Goal: Information Seeking & Learning: Find specific fact

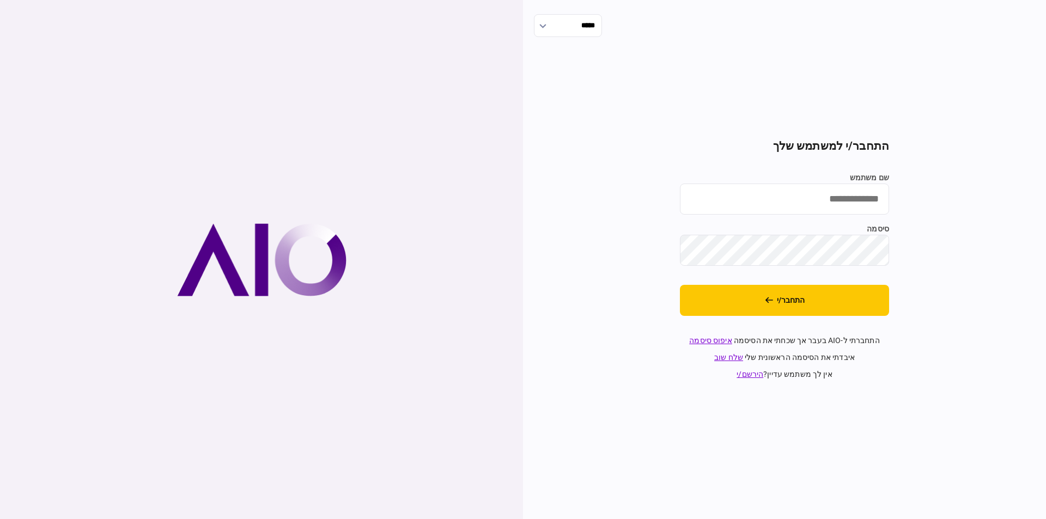
click at [842, 192] on input "שם משתמש" at bounding box center [784, 199] width 209 height 31
type input "*********"
click at [784, 295] on button "התחבר/י" at bounding box center [784, 300] width 209 height 31
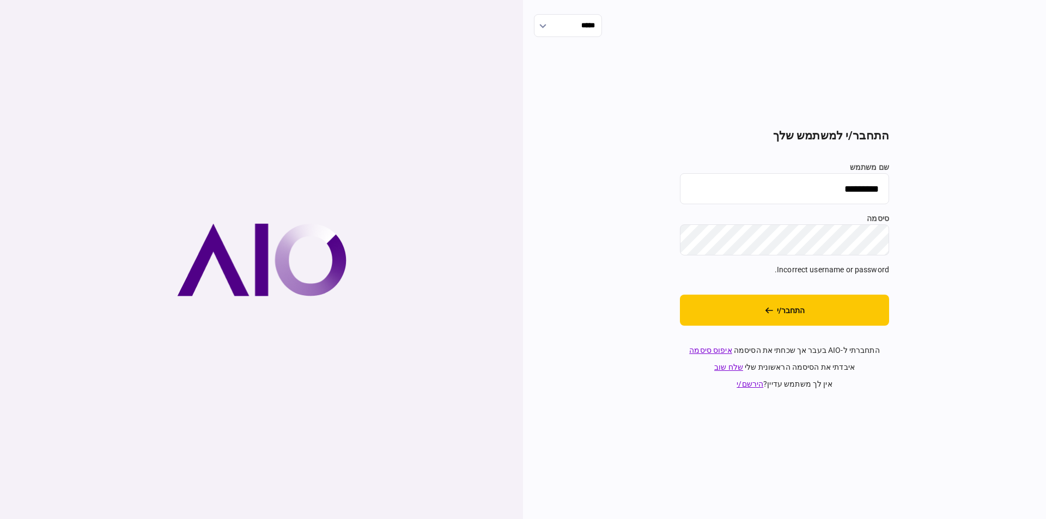
click at [1024, 201] on div "***** התחבר/י למשתמש שלך שם משתמש ********* סיסמה Incorrect username or passwor…" at bounding box center [784, 259] width 523 height 519
click at [680, 295] on button "התחבר/י" at bounding box center [784, 310] width 209 height 31
click at [1018, 242] on div "***** התחבר/י למשתמש שלך שם משתמש ********* סיסמה Incorrect username or passwor…" at bounding box center [784, 259] width 523 height 519
click at [680, 295] on button "התחבר/י" at bounding box center [784, 310] width 209 height 31
click at [1009, 188] on div "***** התחבר/י למשתמש שלך שם משתמש ********* סיסמה Incorrect username or passwor…" at bounding box center [784, 259] width 523 height 519
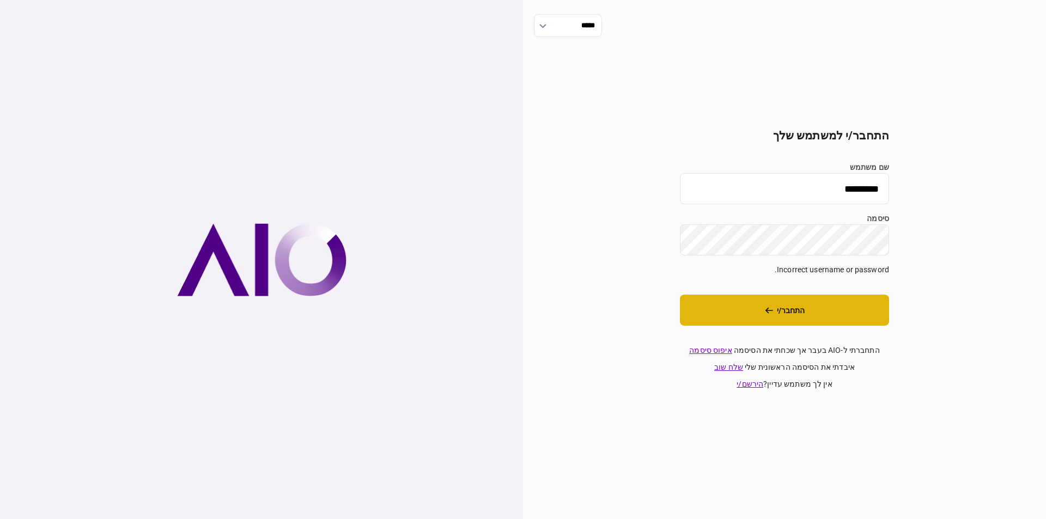
click at [820, 295] on section "התחבר/י למשתמש שלך שם משתמש ********* סיסמה Incorrect username or password. התח…" at bounding box center [784, 259] width 209 height 261
click at [774, 298] on button "התחבר/י" at bounding box center [784, 310] width 209 height 31
click at [713, 351] on link "איפוס סיסמה" at bounding box center [710, 350] width 43 height 9
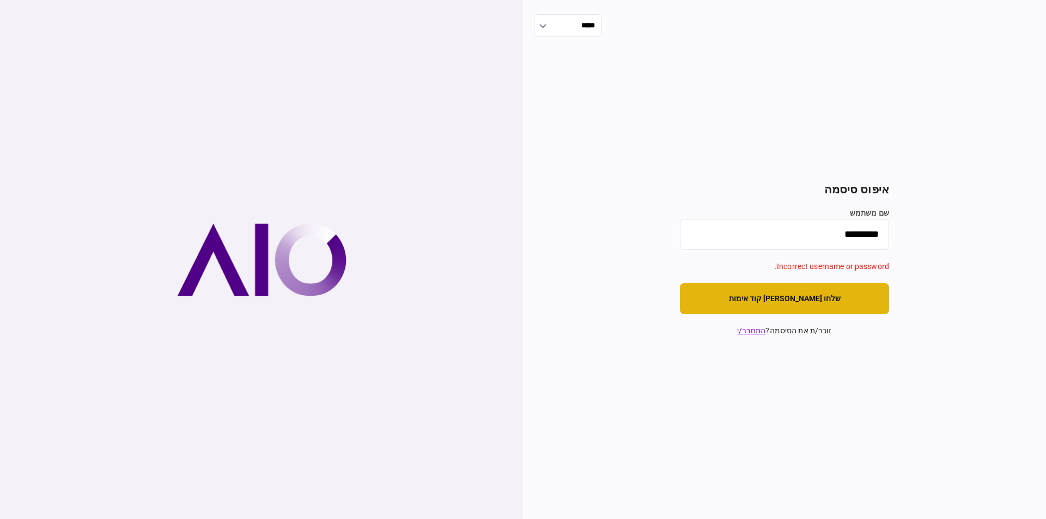
click at [773, 295] on button "שלחו לי קוד אימות" at bounding box center [784, 298] width 209 height 31
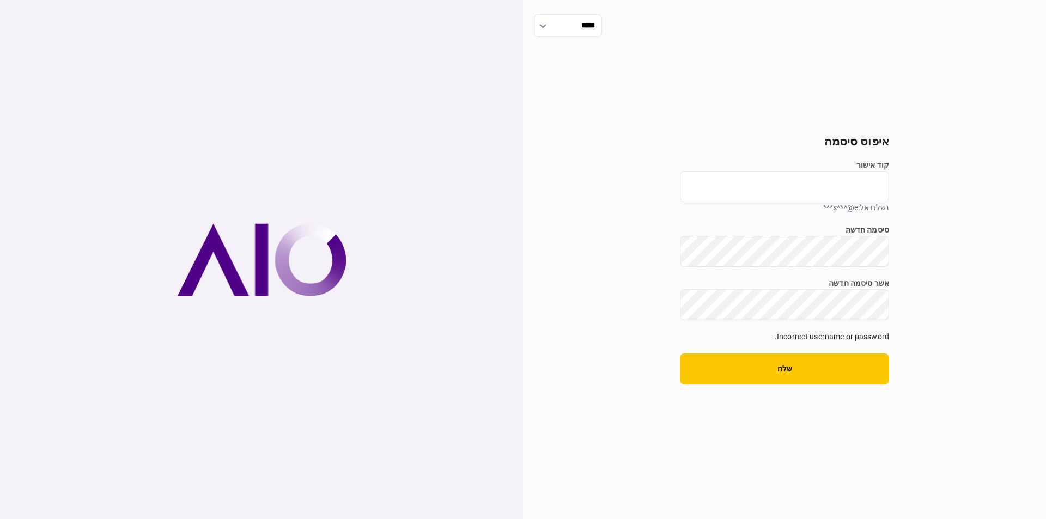
click at [853, 179] on input "קוד אישור" at bounding box center [784, 186] width 209 height 31
drag, startPoint x: 828, startPoint y: 208, endPoint x: 822, endPoint y: 207, distance: 6.6
click at [827, 208] on div "נשלח אל : s***@e***" at bounding box center [784, 207] width 209 height 11
drag, startPoint x: 672, startPoint y: 115, endPoint x: 757, endPoint y: 196, distance: 117.2
click at [676, 119] on div "***** איפוס סיסמה קוד אישור נשלח אל : s***@e*** סיסמה חדשה Min. Length: 8 chara…" at bounding box center [784, 259] width 523 height 519
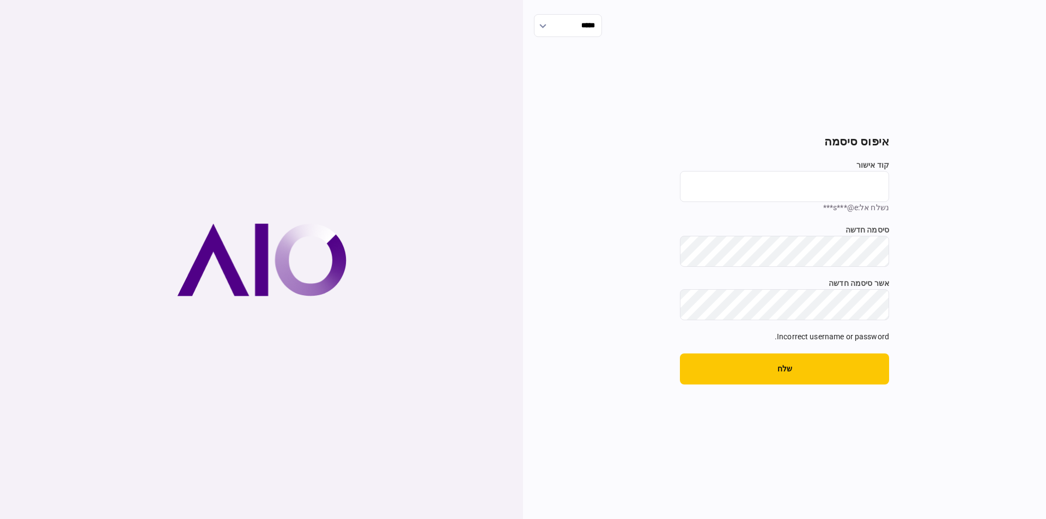
click at [605, 104] on div "***** איפוס סיסמה קוד אישור נשלח אל : s***@e*** סיסמה חדשה Min. Length: 8 chara…" at bounding box center [784, 259] width 523 height 519
drag, startPoint x: 594, startPoint y: 85, endPoint x: 604, endPoint y: 93, distance: 12.4
click at [596, 85] on div "***** איפוס סיסמה קוד אישור נשלח אל : s***@e*** סיסמה חדשה Min. Length: 8 chara…" at bounding box center [784, 259] width 523 height 519
click at [797, 356] on button "שלח" at bounding box center [784, 369] width 209 height 31
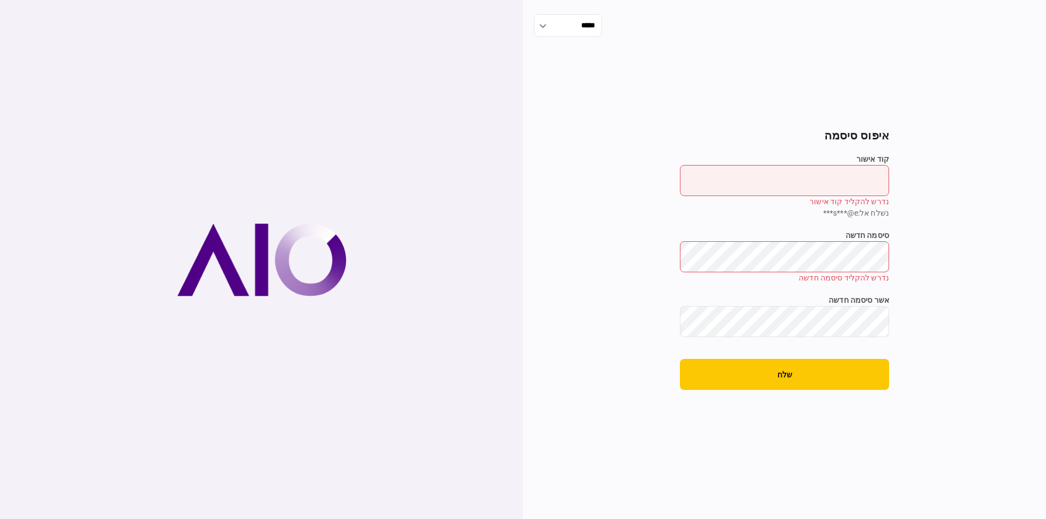
click at [845, 185] on input "קוד אישור" at bounding box center [784, 180] width 209 height 31
click at [820, 180] on input "קוד אישור" at bounding box center [784, 180] width 209 height 31
drag, startPoint x: 829, startPoint y: 215, endPoint x: 847, endPoint y: 215, distance: 18.0
click at [847, 215] on div "נשלח אל : s***@e***" at bounding box center [784, 213] width 209 height 11
drag, startPoint x: 750, startPoint y: 114, endPoint x: 771, endPoint y: 154, distance: 45.1
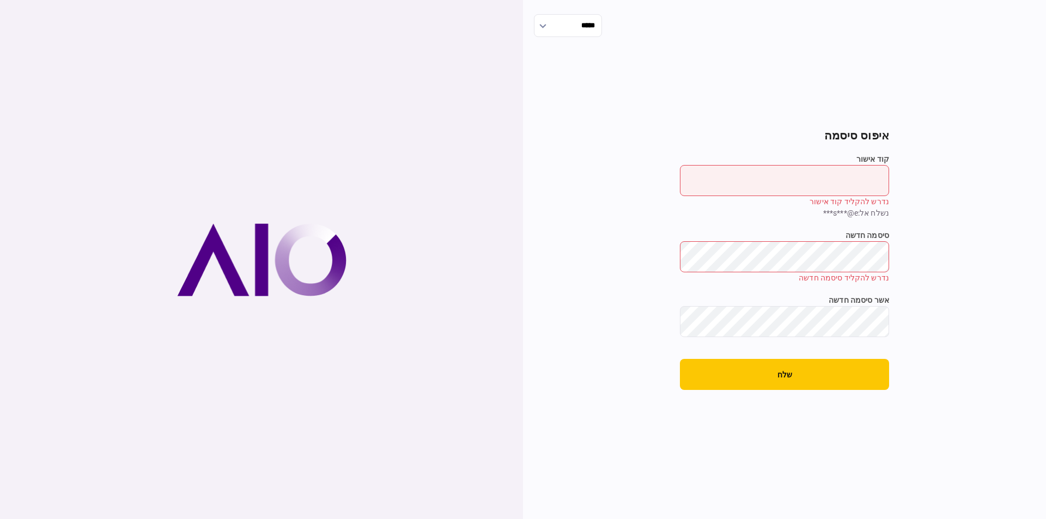
click at [750, 114] on div "***** איפוס סיסמה קוד אישור נדרש להקליד קוד אישור נשלח אל : s***@e*** סיסמה חדש…" at bounding box center [784, 259] width 523 height 519
click at [822, 185] on input "קוד אישור" at bounding box center [784, 180] width 209 height 31
click at [817, 192] on input "קוד אישור" at bounding box center [784, 180] width 209 height 31
drag, startPoint x: 329, startPoint y: 232, endPoint x: 239, endPoint y: 414, distance: 203.0
click at [261, 390] on div at bounding box center [261, 259] width 523 height 519
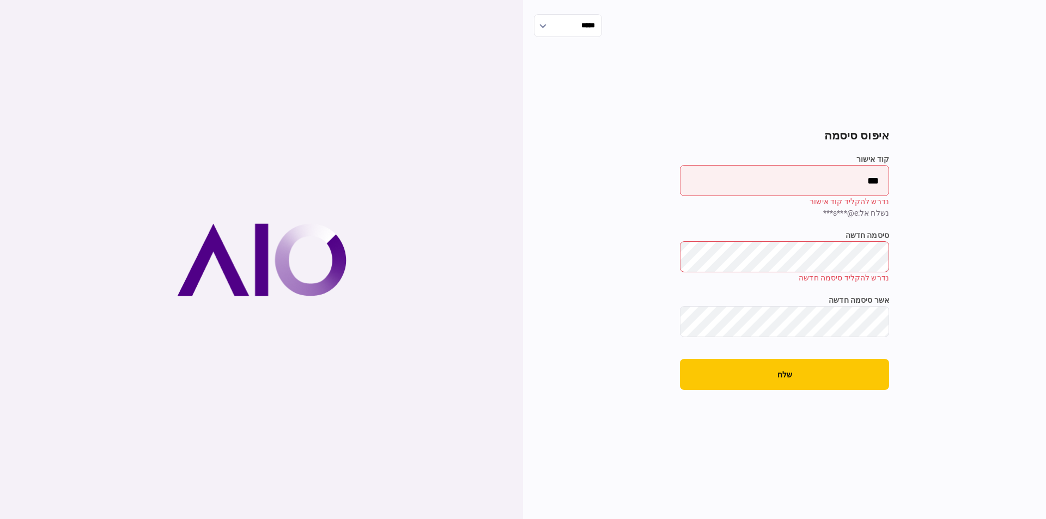
click at [851, 180] on input "***" at bounding box center [784, 180] width 209 height 31
click at [841, 276] on div "נדרש להקליד סיסמה חדשה" at bounding box center [784, 277] width 209 height 11
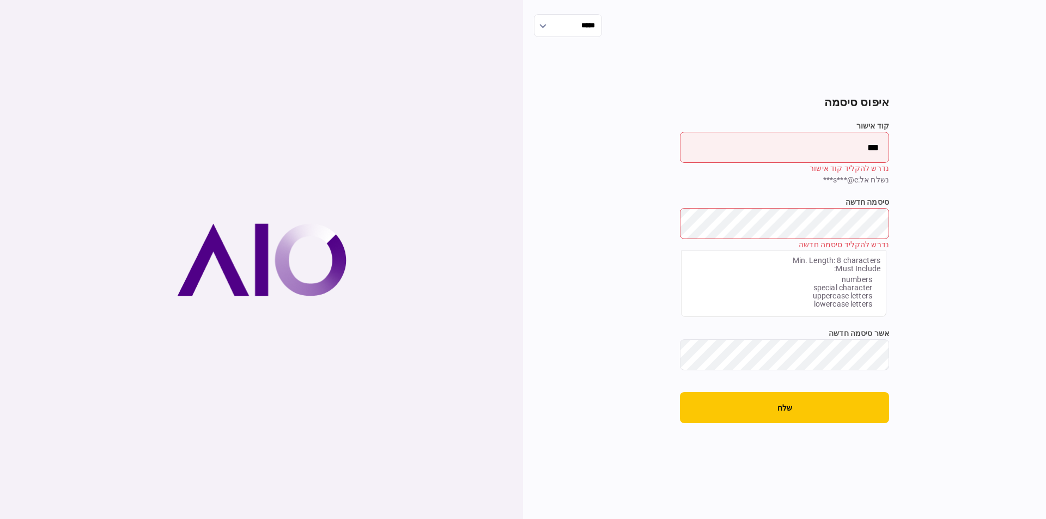
click at [850, 251] on div "סיסמה חדשה נדרש להקליד סיסמה חדשה" at bounding box center [784, 224] width 209 height 54
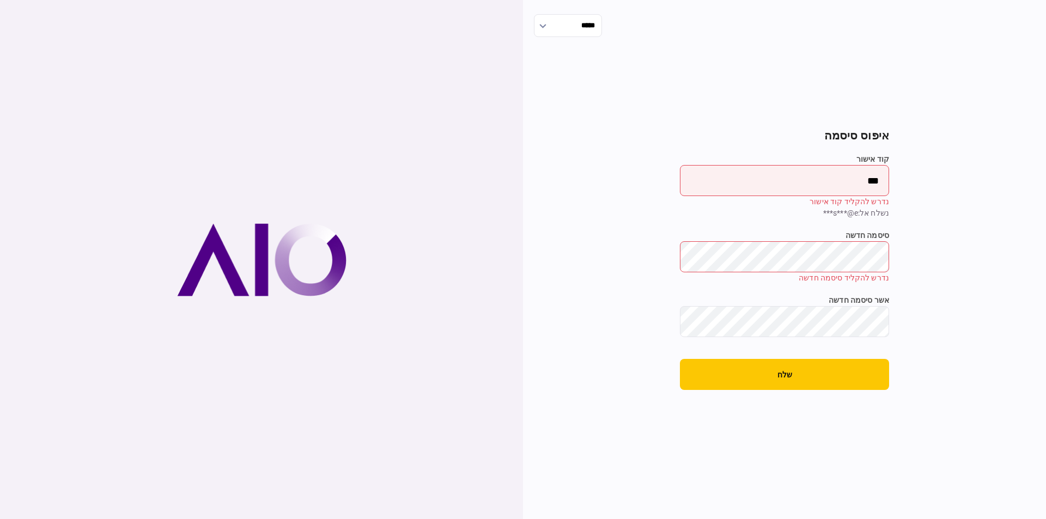
drag, startPoint x: 841, startPoint y: 148, endPoint x: 968, endPoint y: 130, distance: 128.8
click at [968, 130] on div "***** איפוס סיסמה קוד אישור *** נדרש להקליד קוד אישור נשלח אל : s***@e*** סיסמה…" at bounding box center [784, 259] width 523 height 519
type input "******"
click at [831, 267] on div "סיסמה חדשה נדרש להקליד סיסמה חדשה Min. Length: 8 characters Must Include: numbe…" at bounding box center [784, 257] width 209 height 54
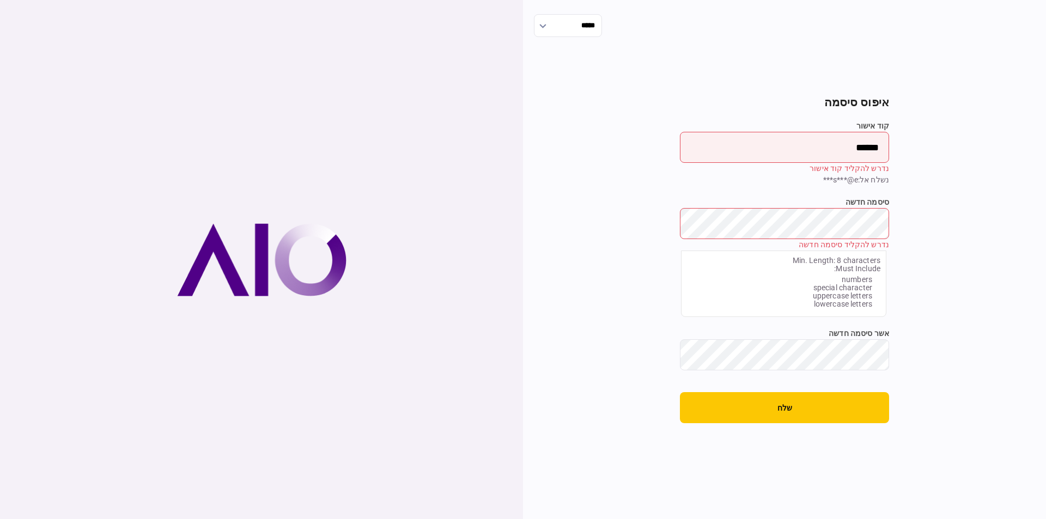
click at [942, 250] on div "***** איפוס סיסמה קוד אישור ****** נדרש להקליד קוד אישור נשלח אל : s***@e*** סי…" at bounding box center [784, 259] width 523 height 519
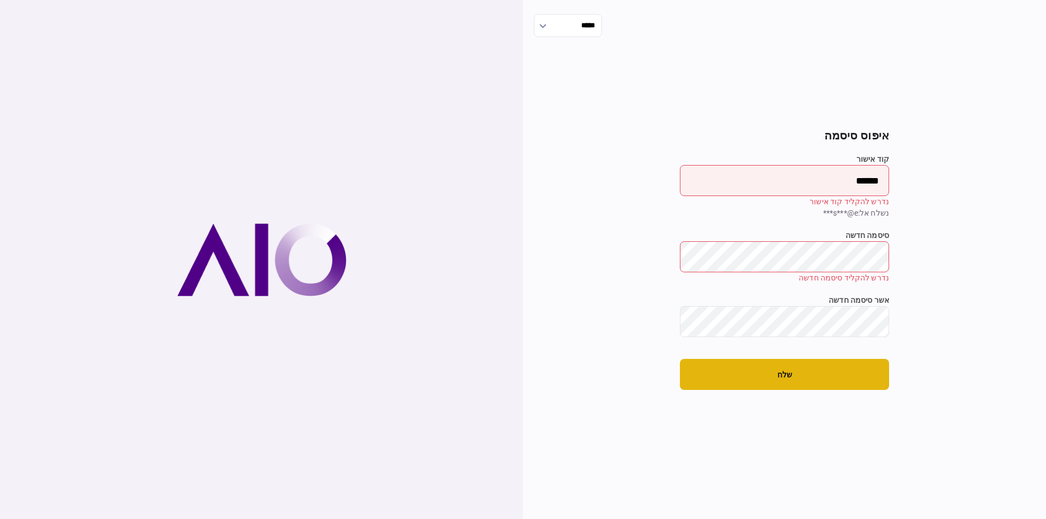
click at [787, 375] on button "שלח" at bounding box center [784, 374] width 209 height 31
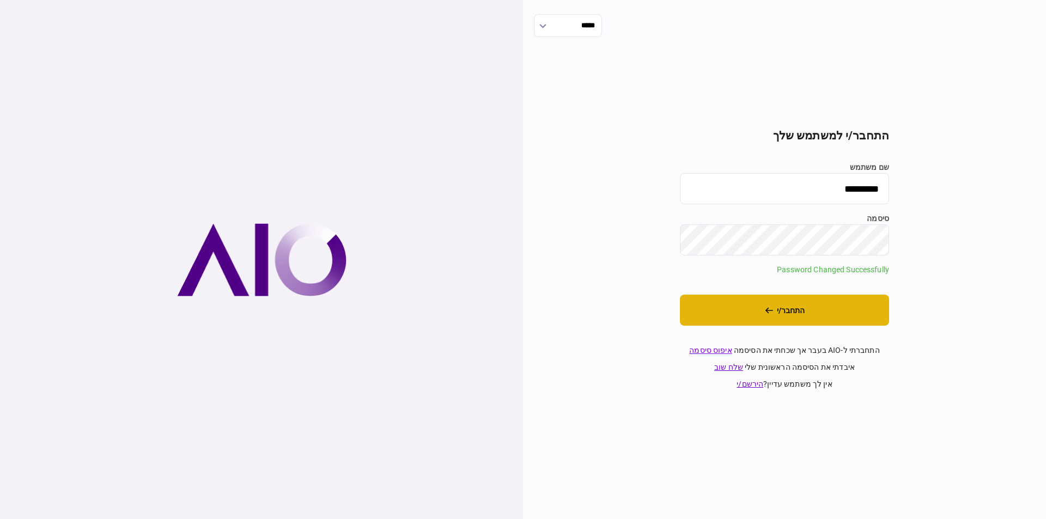
click at [779, 304] on button "התחבר/י" at bounding box center [784, 310] width 209 height 31
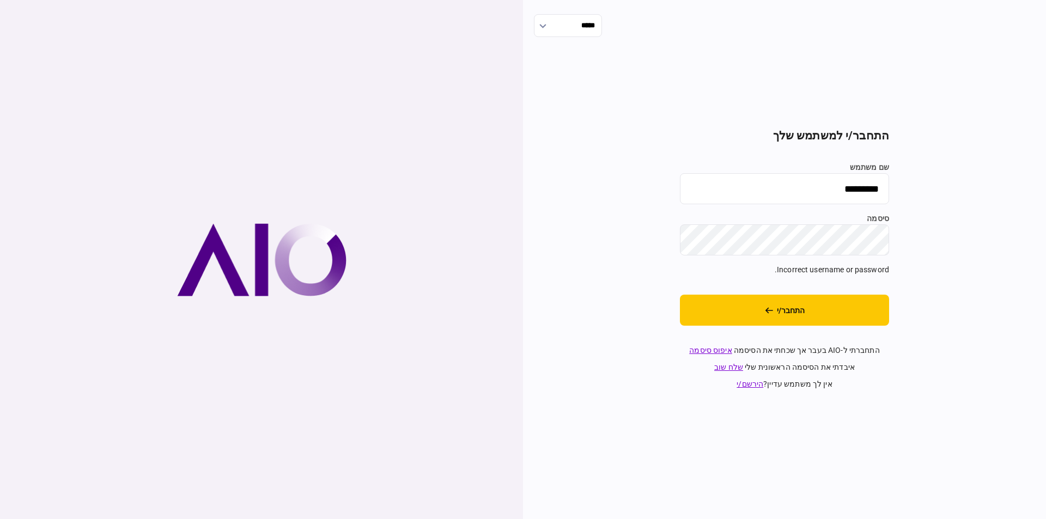
click at [960, 241] on div "***** התחבר/י למשתמש שלך שם משתמש ********* סיסמה Incorrect username or passwor…" at bounding box center [784, 259] width 523 height 519
click at [680, 295] on button "התחבר/י" at bounding box center [784, 310] width 209 height 31
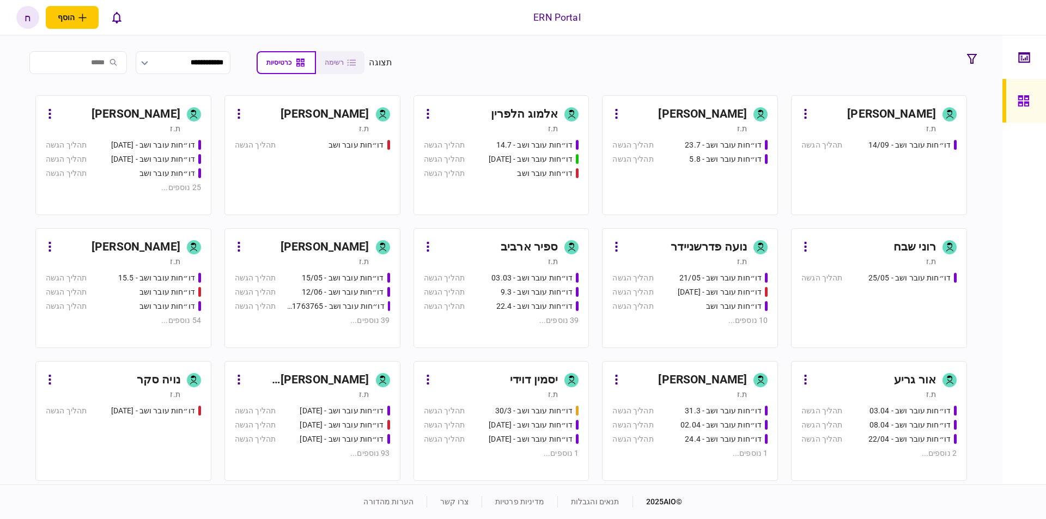
click at [850, 124] on div "ת.ז" at bounding box center [869, 128] width 135 height 11
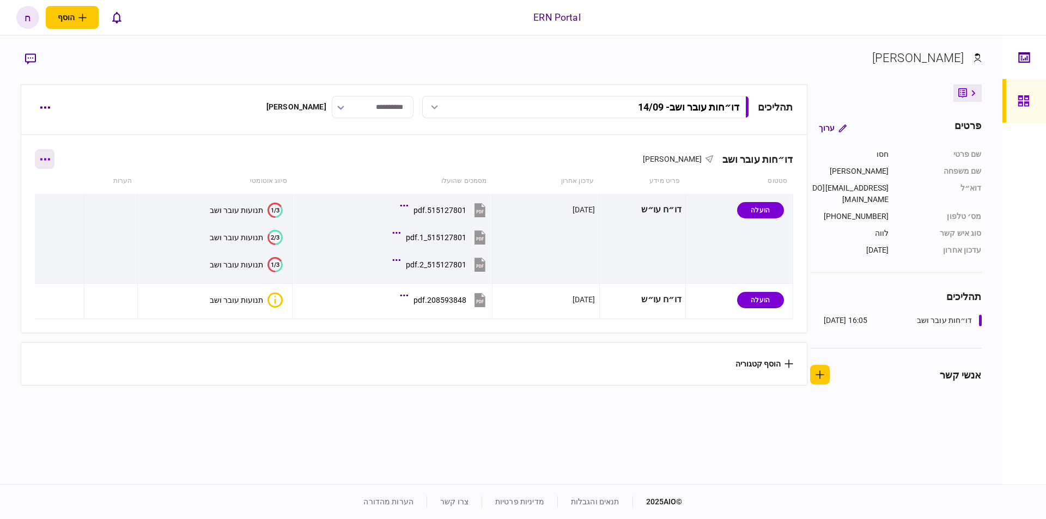
click at [54, 161] on button "button" at bounding box center [45, 159] width 20 height 20
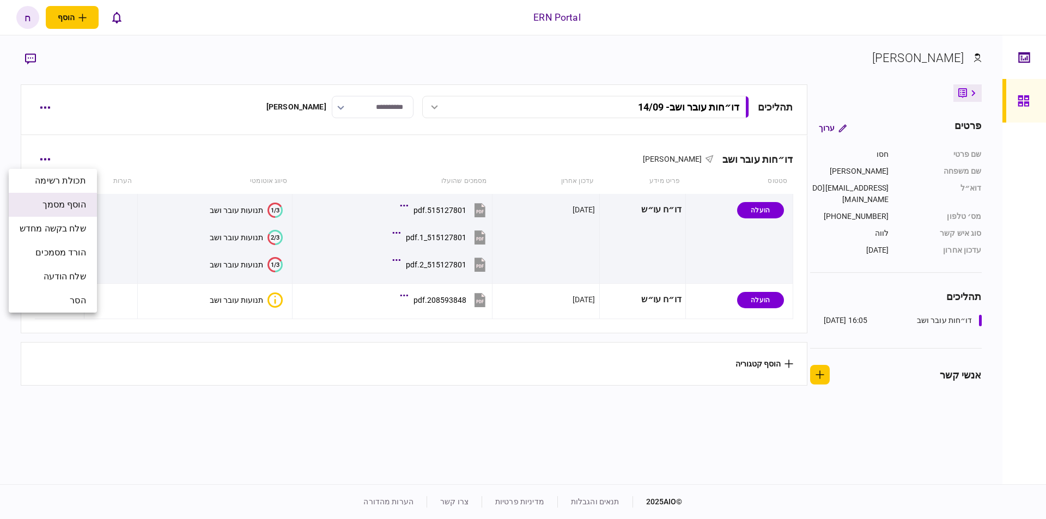
click at [82, 201] on span "הוסף מסמך" at bounding box center [65, 204] width 44 height 13
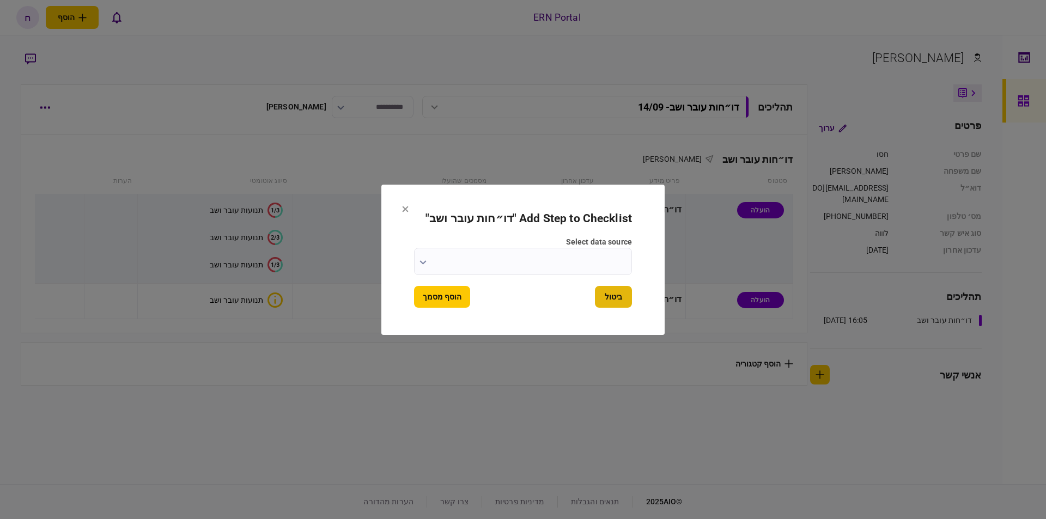
click at [607, 299] on button "ביטול" at bounding box center [613, 297] width 37 height 22
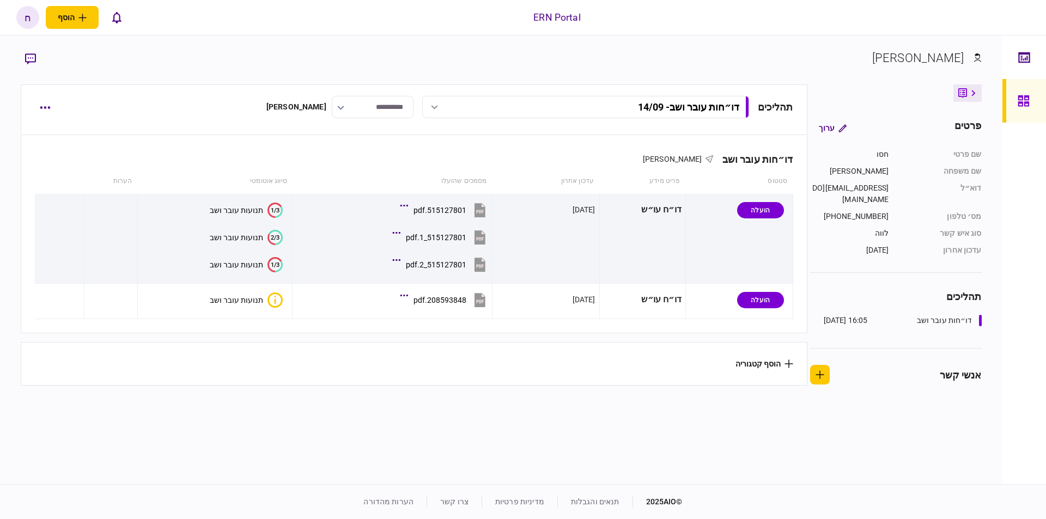
click at [775, 360] on button "הוסף קטגוריה" at bounding box center [765, 364] width 58 height 9
drag, startPoint x: 650, startPoint y: 166, endPoint x: 320, endPoint y: 148, distance: 330.7
click at [633, 164] on div at bounding box center [523, 259] width 1046 height 519
click at [36, 107] on button "button" at bounding box center [45, 108] width 20 height 20
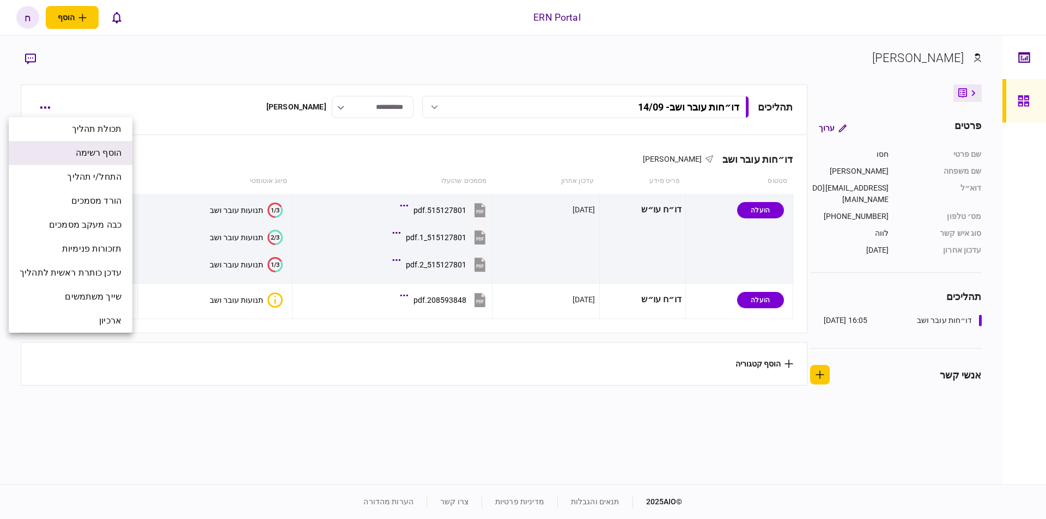
click at [84, 154] on span "הוסף רשימה" at bounding box center [99, 153] width 46 height 13
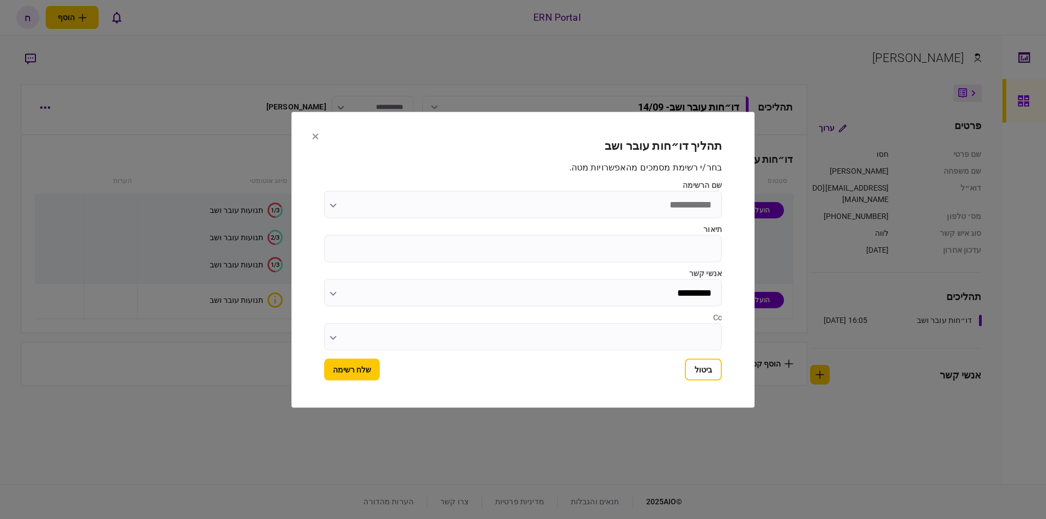
click at [647, 246] on input "תיאור" at bounding box center [523, 248] width 398 height 27
type input "****"
click at [355, 366] on button "שלח רשימה" at bounding box center [352, 370] width 56 height 22
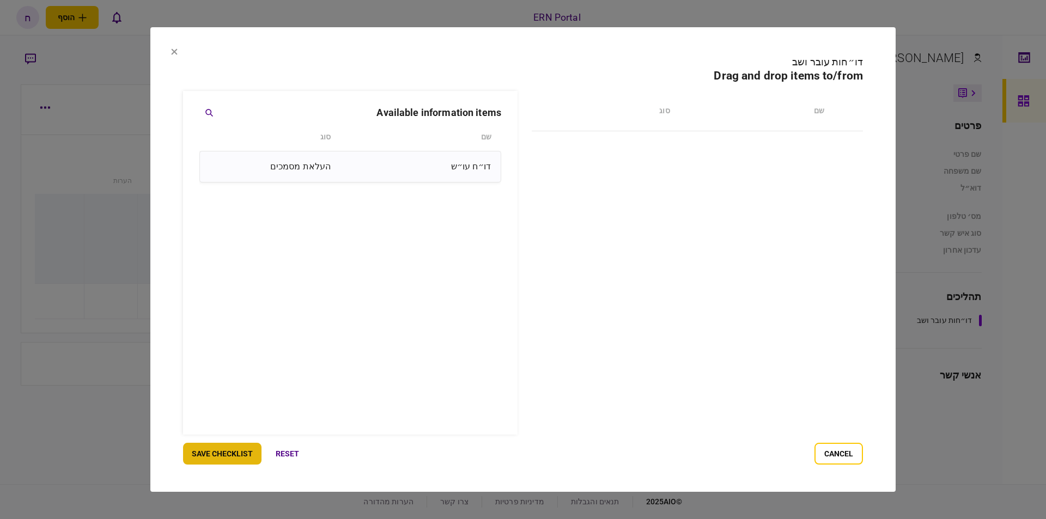
click at [228, 456] on button "save checklist" at bounding box center [222, 454] width 78 height 22
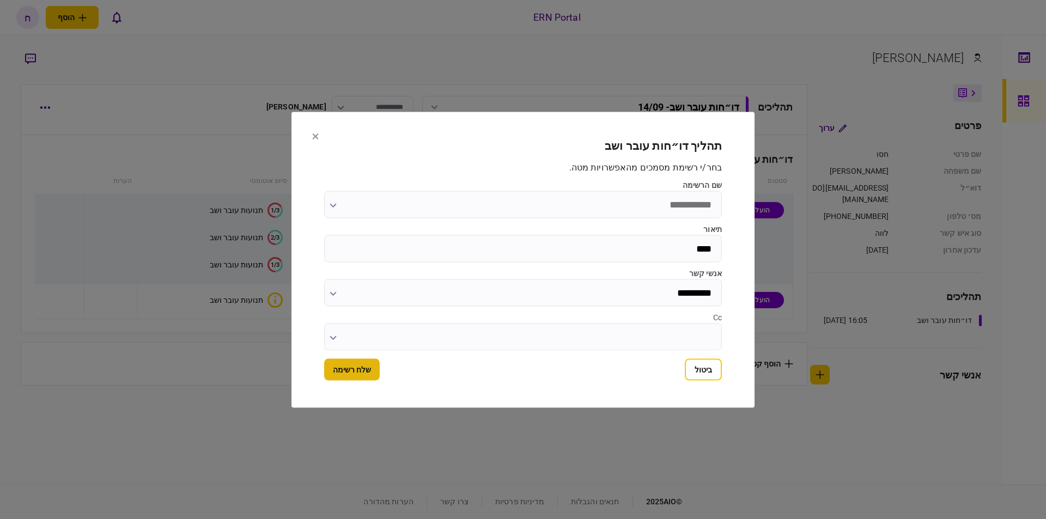
click at [372, 377] on button "שלח רשימה" at bounding box center [352, 370] width 56 height 22
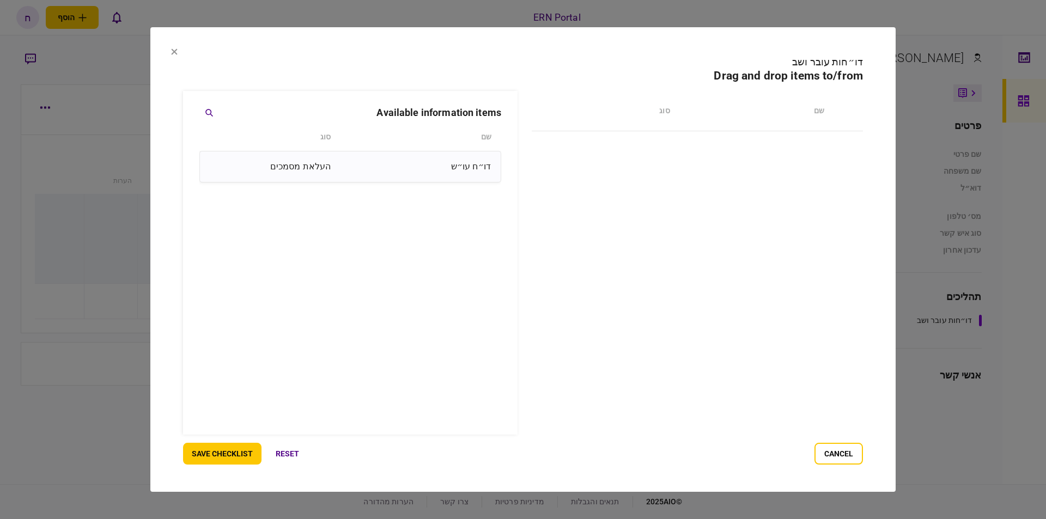
click at [360, 176] on div "דו״ח עו״ש" at bounding box center [413, 167] width 155 height 22
click at [204, 449] on button "save checklist" at bounding box center [222, 454] width 78 height 22
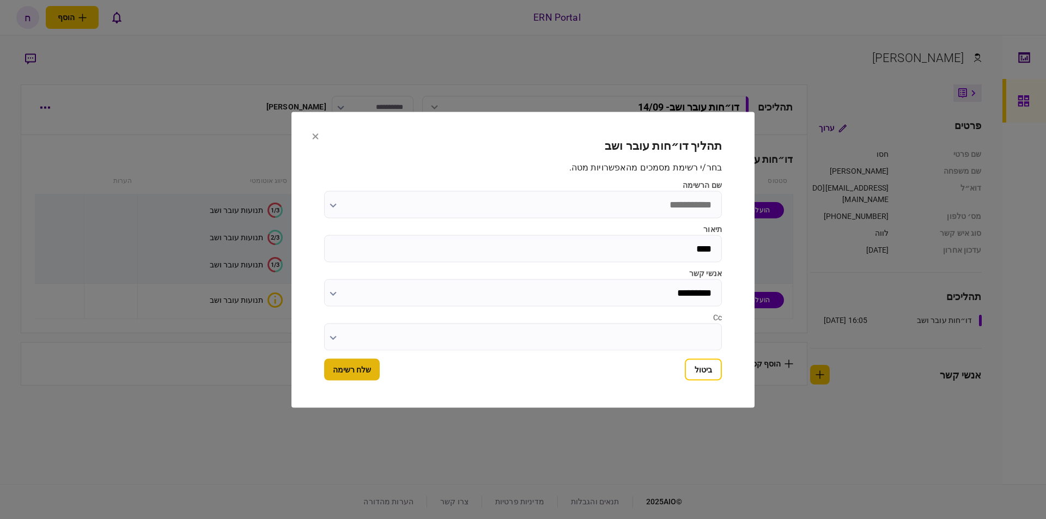
click at [333, 380] on button "שלח רשימה" at bounding box center [352, 370] width 56 height 22
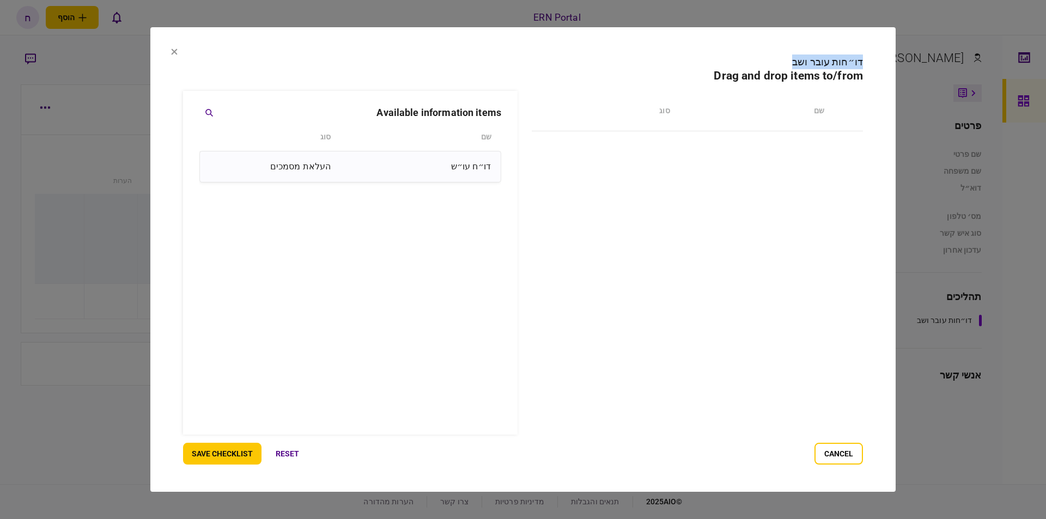
click at [174, 56] on section "דו״חות עובר ושב Drag and drop items to/from שם סוג available information items …" at bounding box center [522, 259] width 745 height 465
click at [174, 51] on icon at bounding box center [175, 51] width 6 height 6
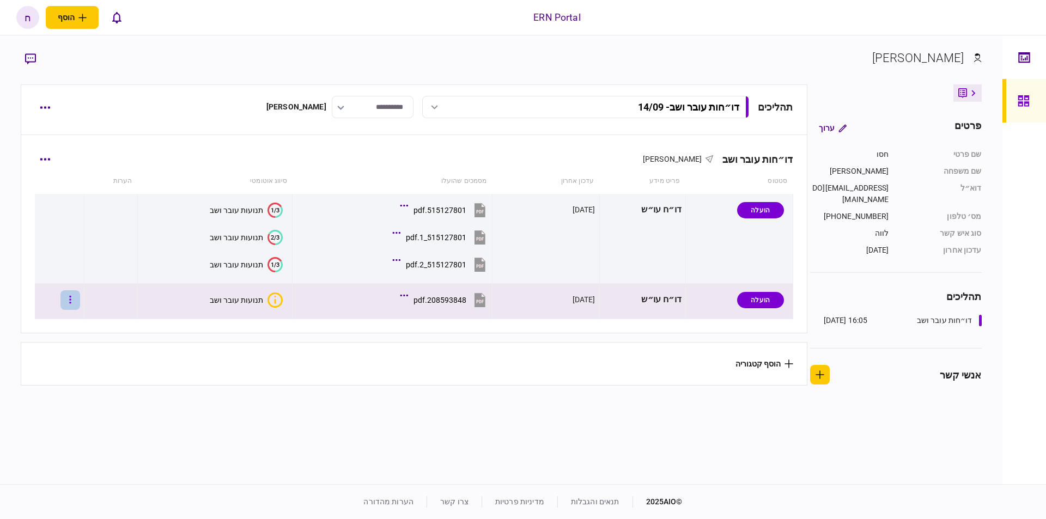
click at [70, 306] on button "button" at bounding box center [70, 300] width 20 height 20
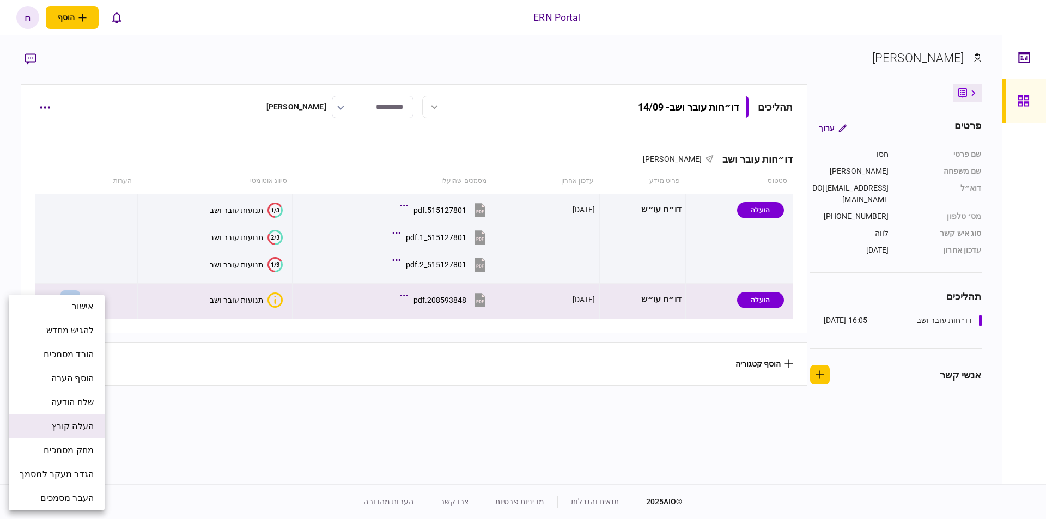
click at [76, 435] on li "העלה קובץ" at bounding box center [57, 427] width 96 height 24
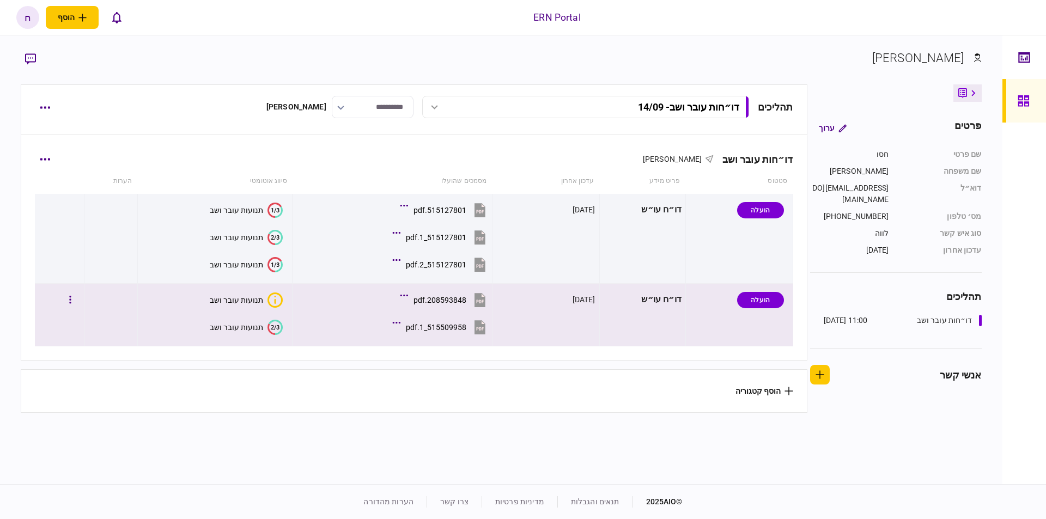
click at [248, 331] on div "תנועות עובר ושב" at bounding box center [236, 327] width 53 height 9
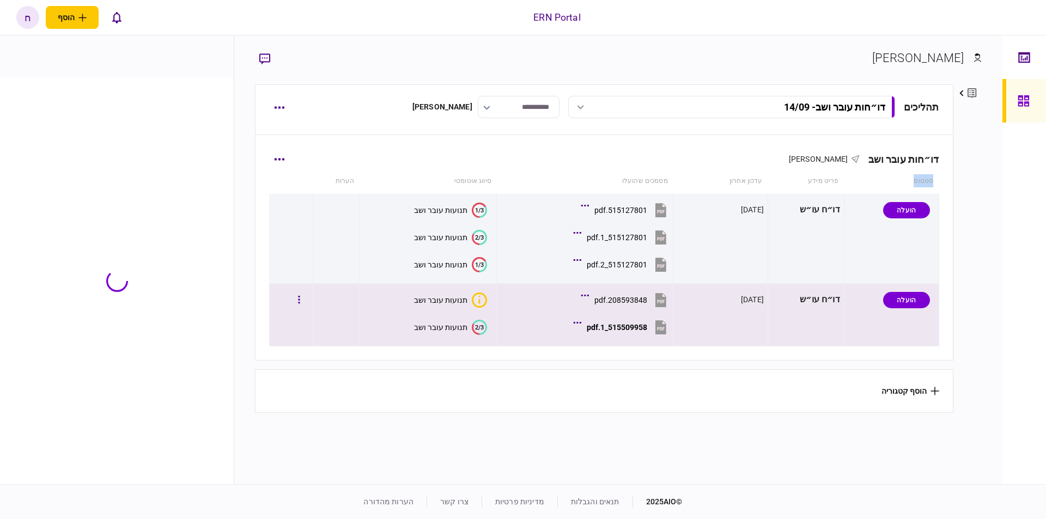
click at [248, 331] on div "**********" at bounding box center [618, 259] width 768 height 449
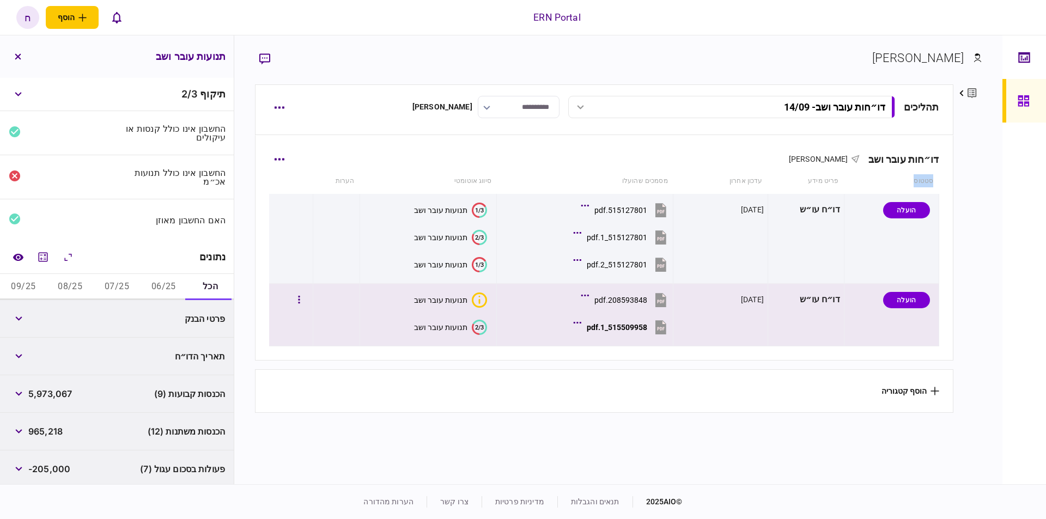
click at [477, 325] on text "2/3" at bounding box center [479, 327] width 9 height 7
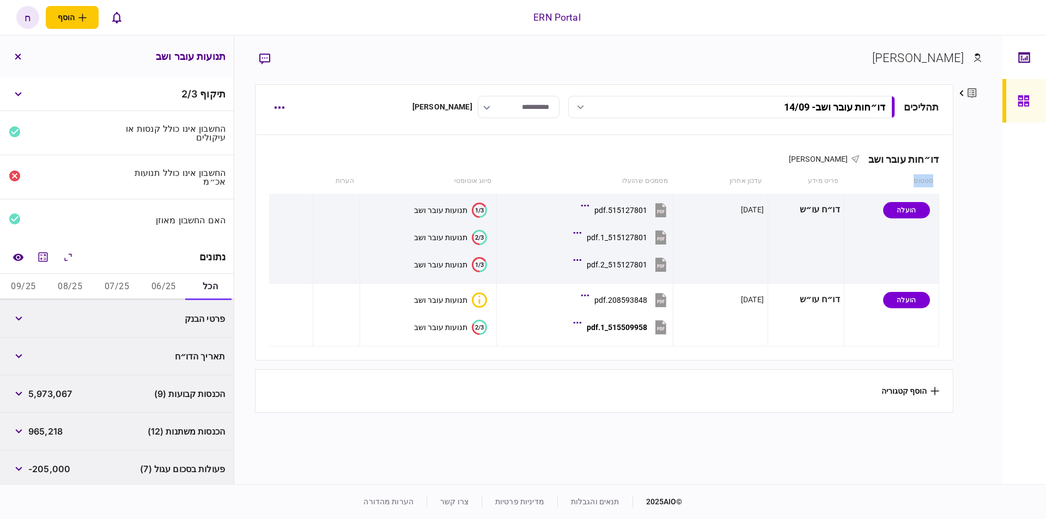
click at [165, 283] on button "06/25" at bounding box center [163, 287] width 47 height 26
click at [114, 289] on button "07/25" at bounding box center [117, 287] width 47 height 26
click at [88, 284] on button "08/25" at bounding box center [70, 287] width 47 height 26
click at [21, 284] on button "09/25" at bounding box center [23, 287] width 47 height 26
click at [170, 286] on button "06/25" at bounding box center [163, 287] width 47 height 26
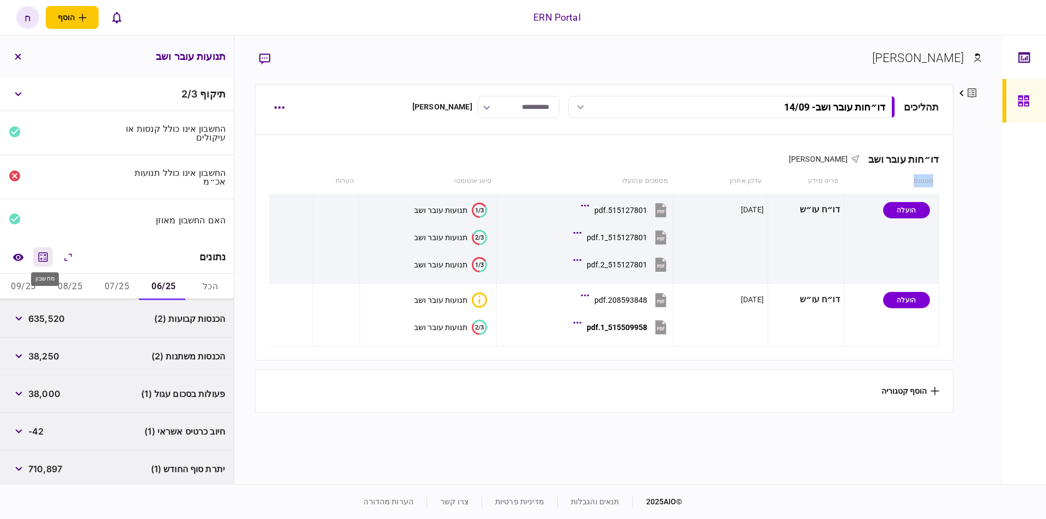
click at [50, 251] on icon "מחשבון" at bounding box center [43, 257] width 13 height 13
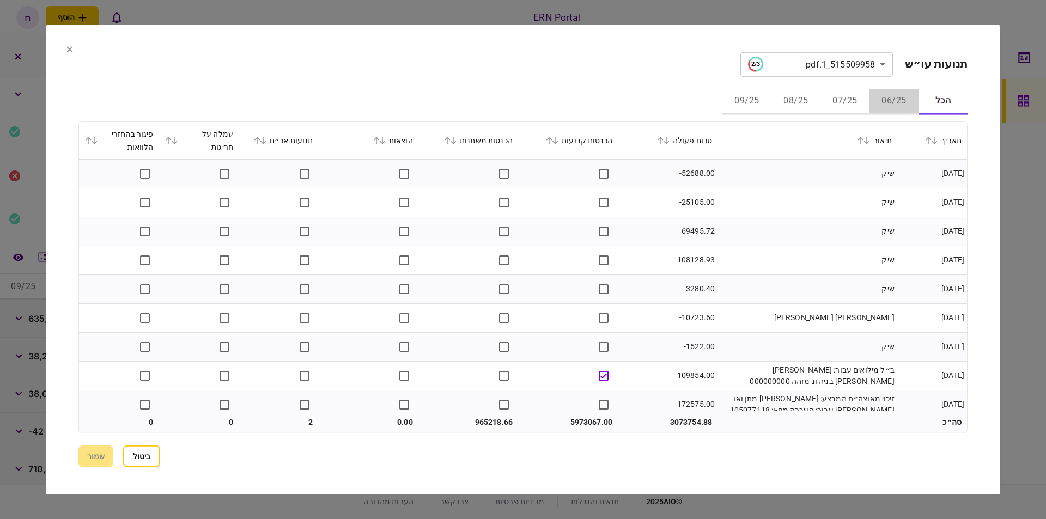
click at [902, 102] on button "06/25" at bounding box center [894, 101] width 49 height 26
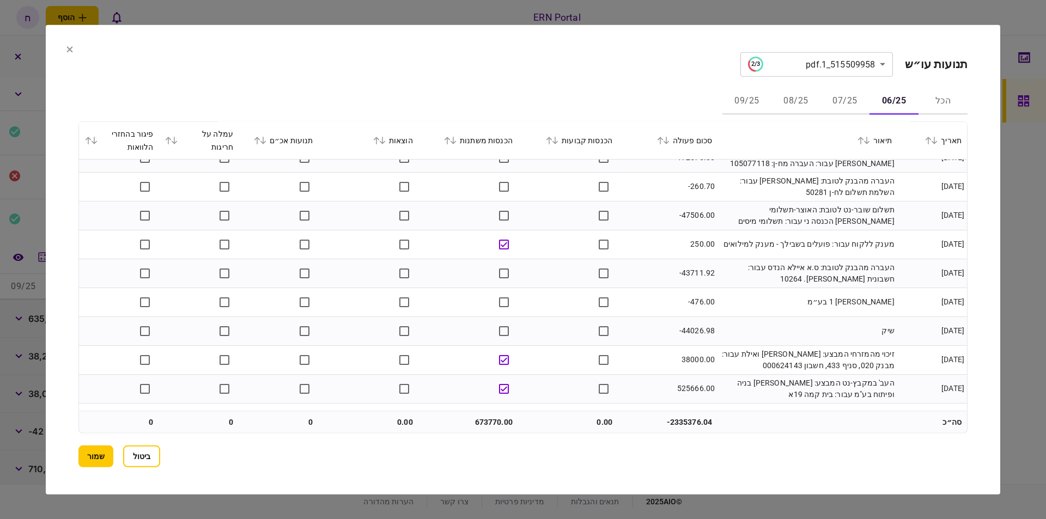
click at [834, 100] on button "07/25" at bounding box center [845, 101] width 49 height 26
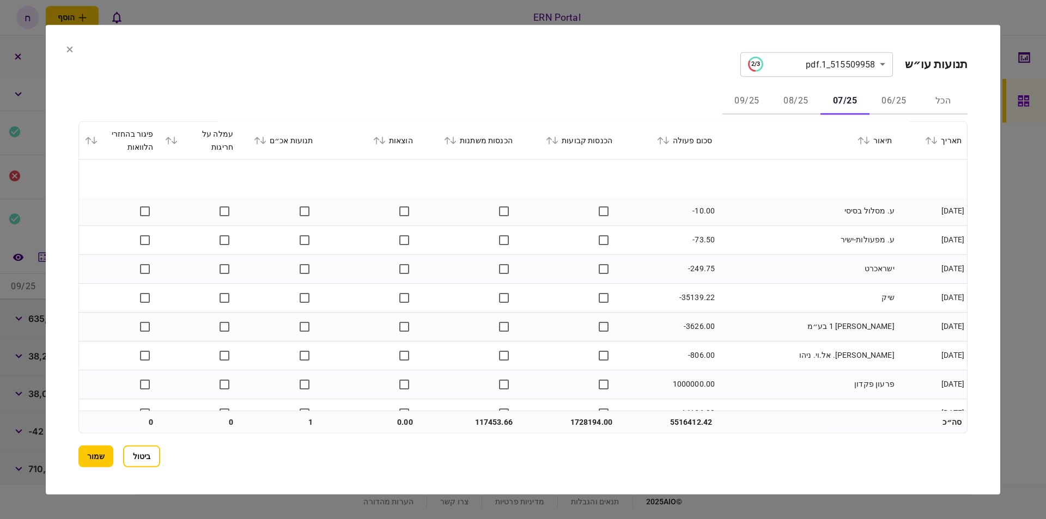
scroll to position [371, 0]
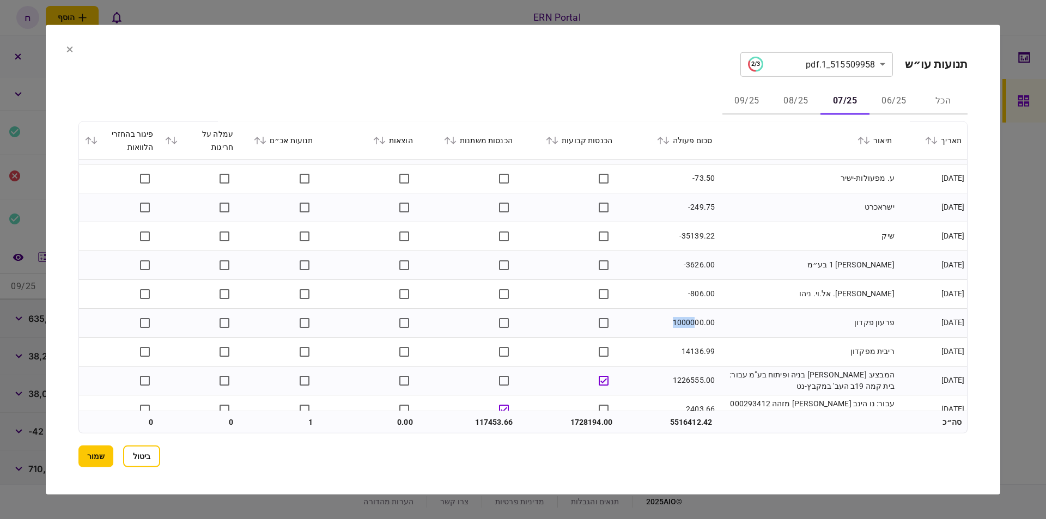
drag, startPoint x: 671, startPoint y: 321, endPoint x: 696, endPoint y: 330, distance: 27.2
click at [696, 330] on td "1000000.00" at bounding box center [668, 322] width 100 height 29
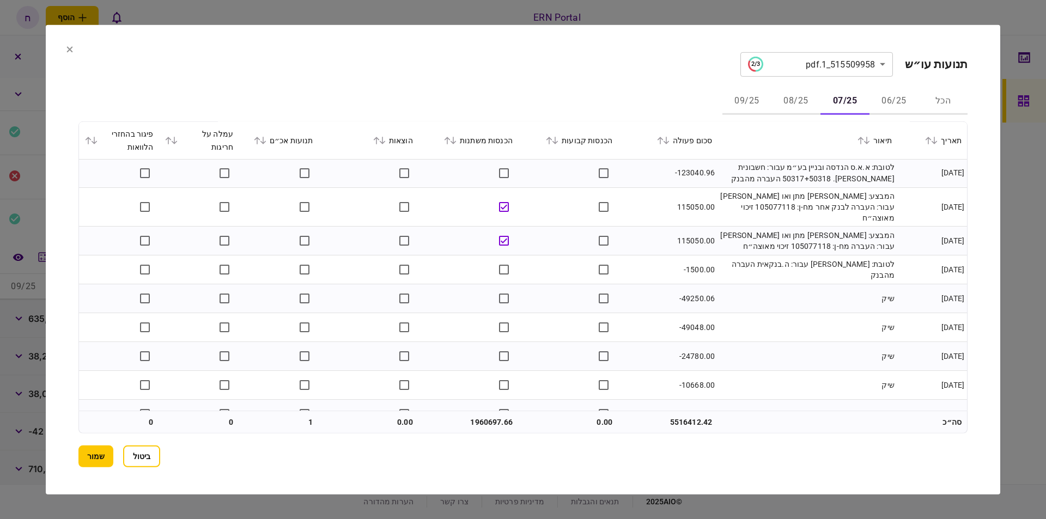
scroll to position [1800, 0]
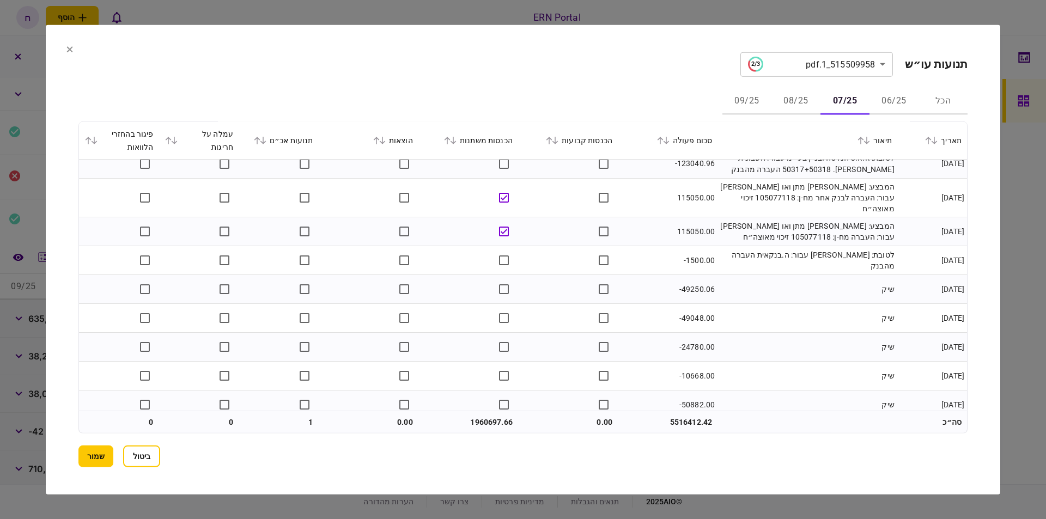
click at [795, 98] on button "08/25" at bounding box center [796, 101] width 49 height 26
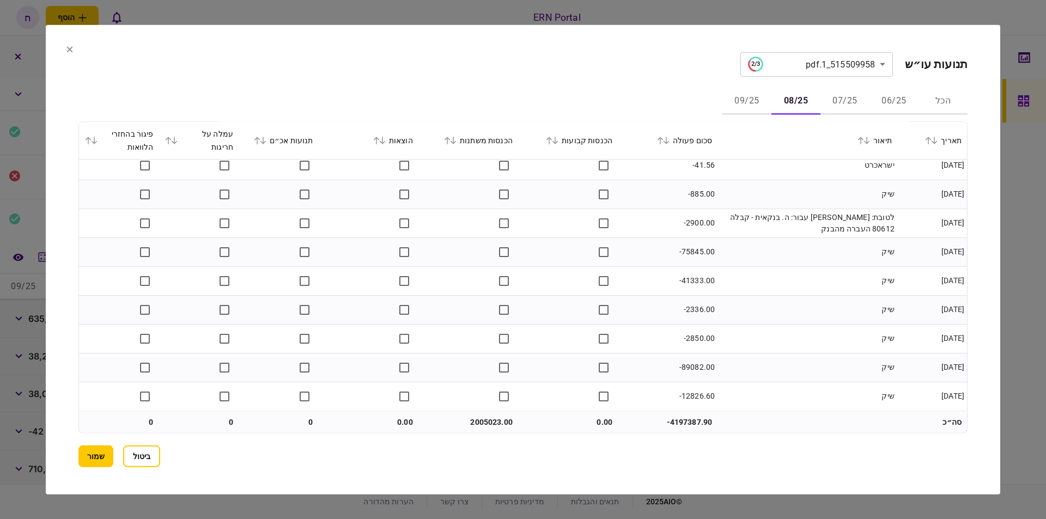
scroll to position [1425, 0]
click at [90, 450] on button "שמור" at bounding box center [95, 457] width 35 height 22
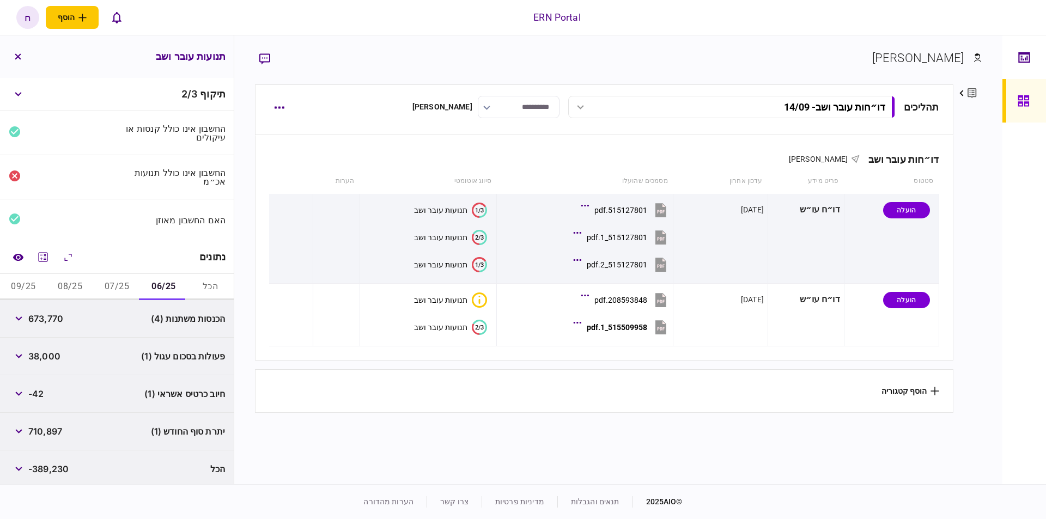
click at [51, 316] on span "673,770" at bounding box center [45, 318] width 35 height 13
copy span "673,770"
click at [131, 286] on button "07/25" at bounding box center [117, 287] width 47 height 26
click at [53, 312] on span "1,960,697" at bounding box center [49, 318] width 43 height 13
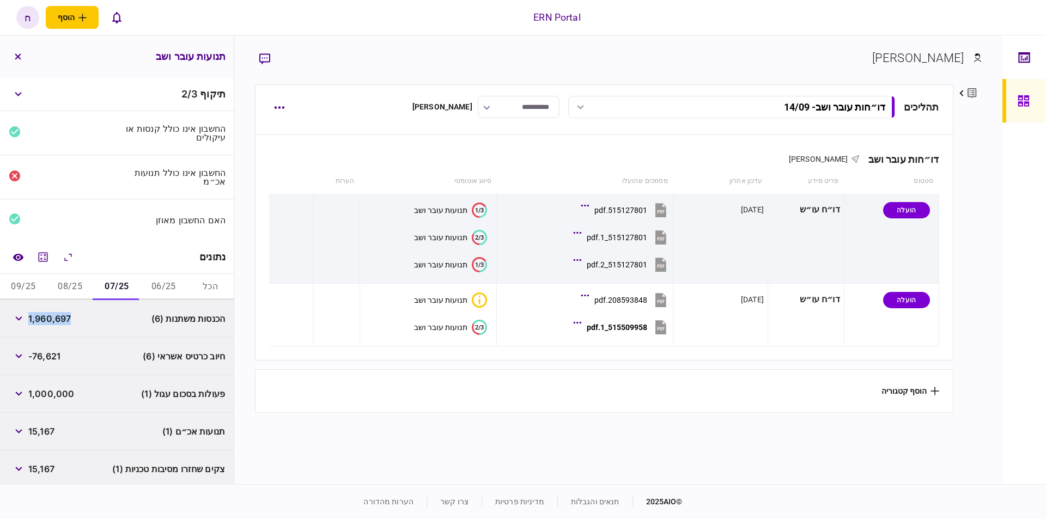
click at [53, 312] on span "1,960,697" at bounding box center [49, 318] width 43 height 13
copy span "1,960,697"
click at [66, 280] on button "08/25" at bounding box center [70, 287] width 47 height 26
click at [65, 317] on span "2,005,023" at bounding box center [51, 318] width 46 height 13
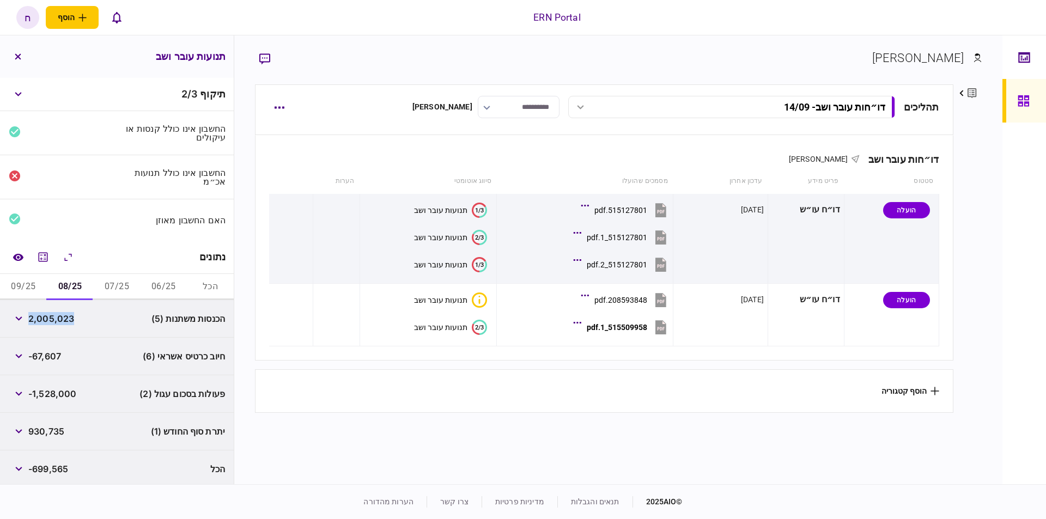
click at [65, 317] on span "2,005,023" at bounding box center [51, 318] width 46 height 13
copy span "2,005,023"
click at [32, 286] on button "09/25" at bounding box center [23, 287] width 47 height 26
click at [50, 260] on icon "מחשבון" at bounding box center [43, 257] width 13 height 13
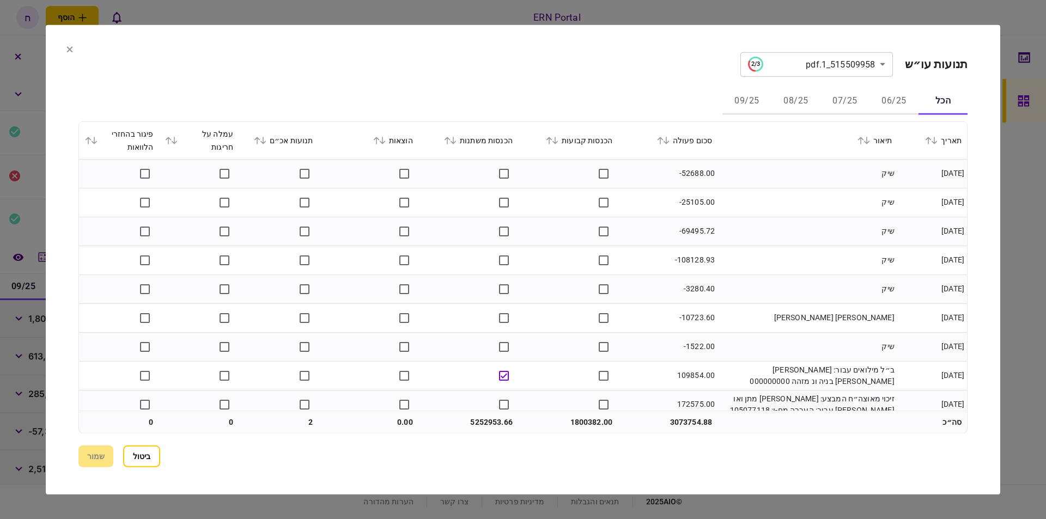
click at [757, 93] on button "09/25" at bounding box center [747, 101] width 49 height 26
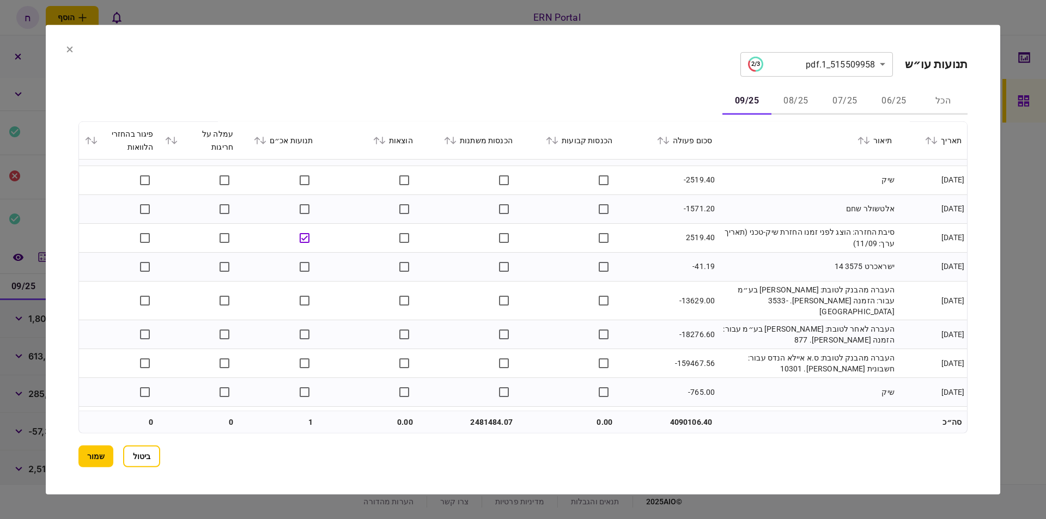
scroll to position [1252, 0]
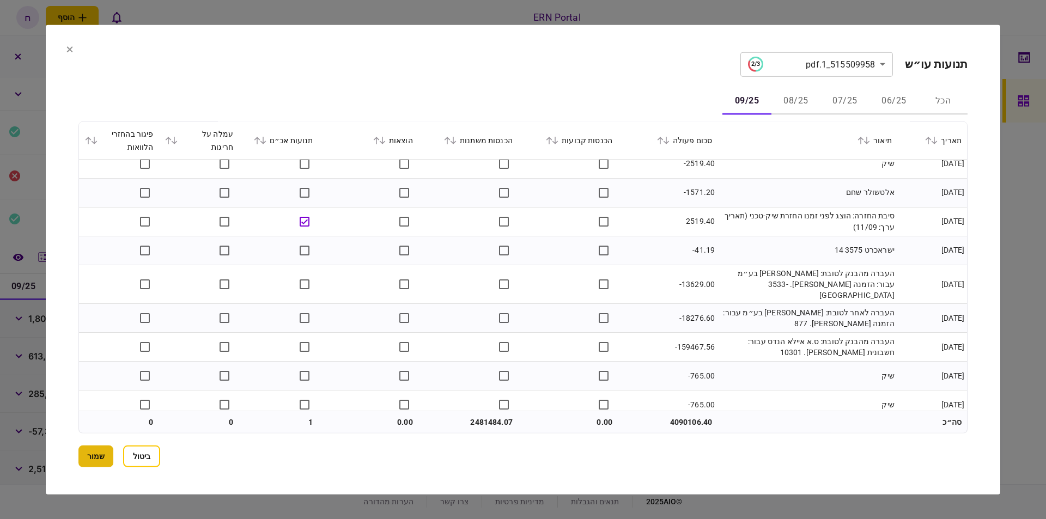
click at [87, 452] on button "שמור" at bounding box center [95, 457] width 35 height 22
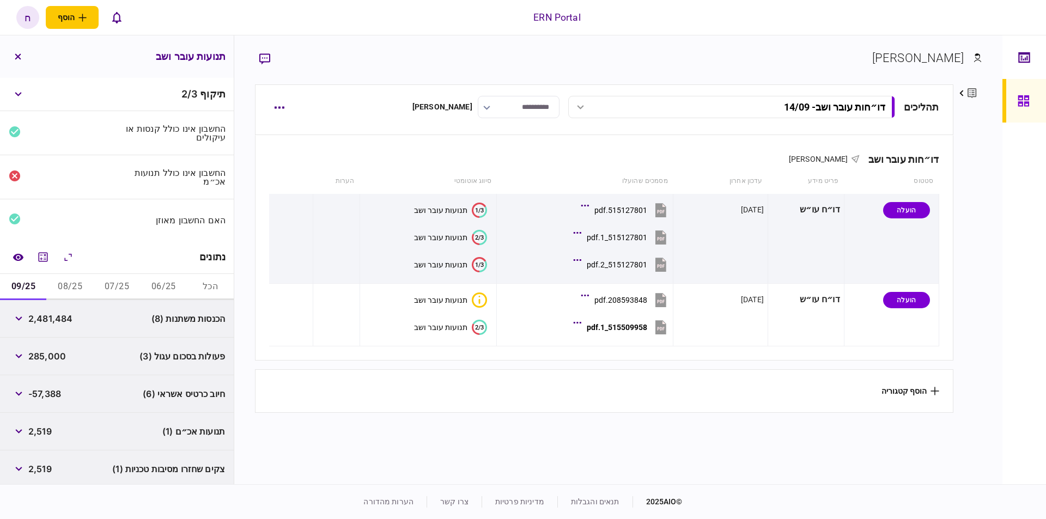
click at [60, 318] on span "2,481,484" at bounding box center [50, 318] width 44 height 13
copy span "2,481,484"
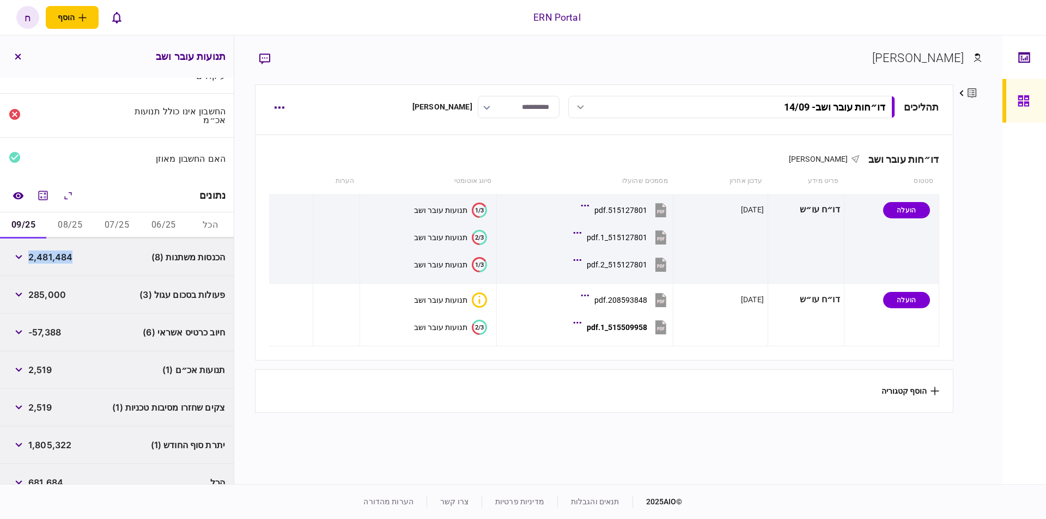
click at [167, 368] on span "תנועות אכ״ם (1)" at bounding box center [193, 369] width 63 height 13
click at [37, 360] on div "2,519" at bounding box center [30, 370] width 43 height 20
click at [23, 361] on button "button" at bounding box center [19, 370] width 20 height 20
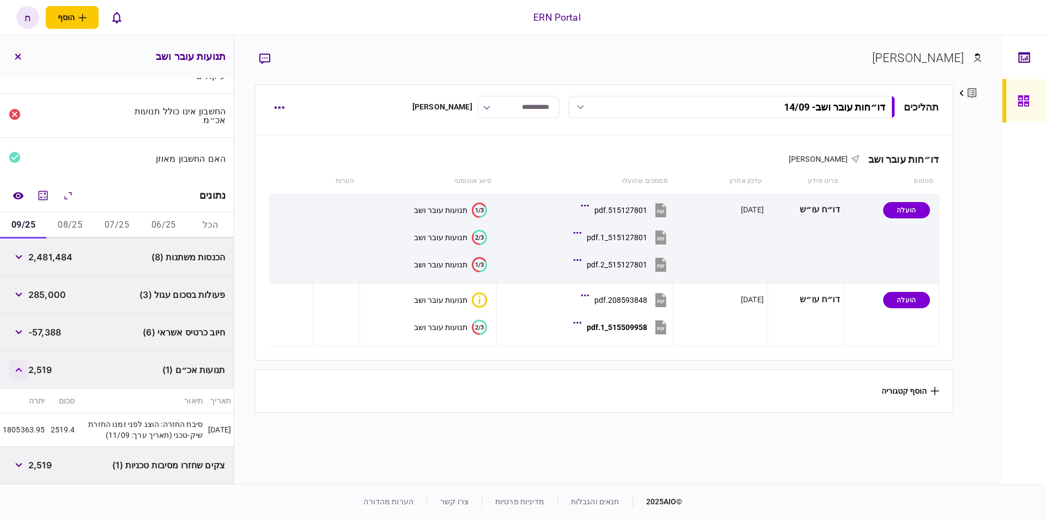
click at [23, 361] on button "button" at bounding box center [19, 370] width 20 height 20
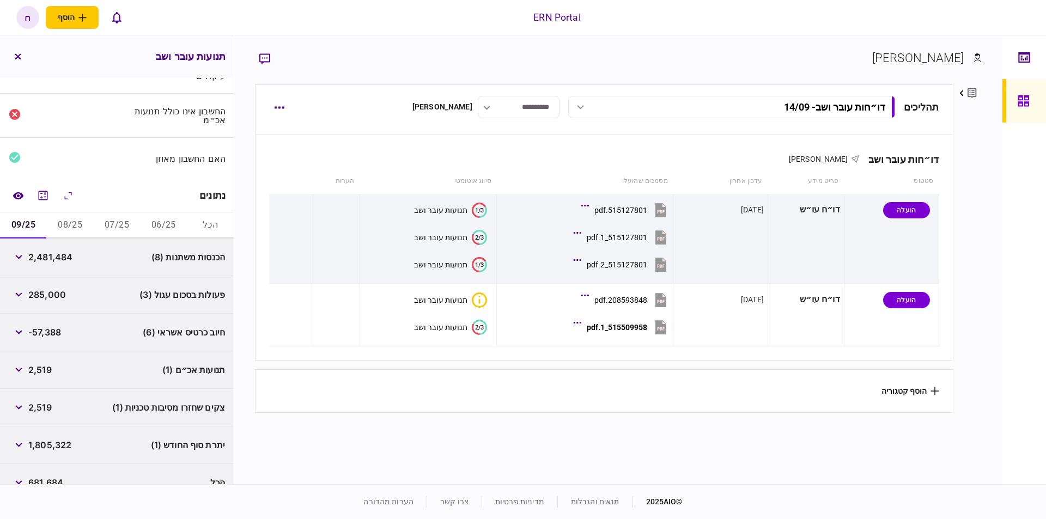
scroll to position [77, 0]
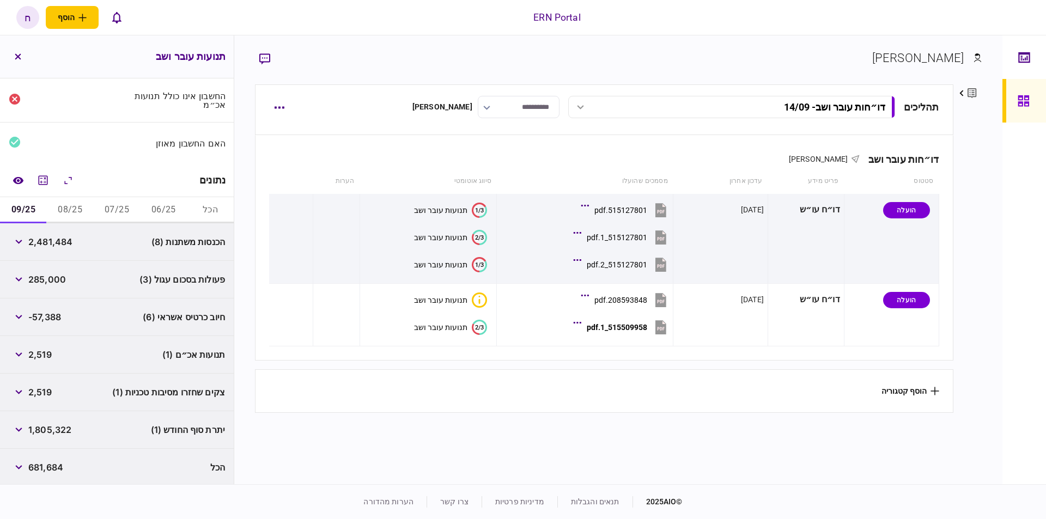
click at [61, 432] on span "1,805,322" at bounding box center [49, 429] width 43 height 13
copy span "1,805,322"
click at [66, 207] on button "08/25" at bounding box center [70, 210] width 47 height 26
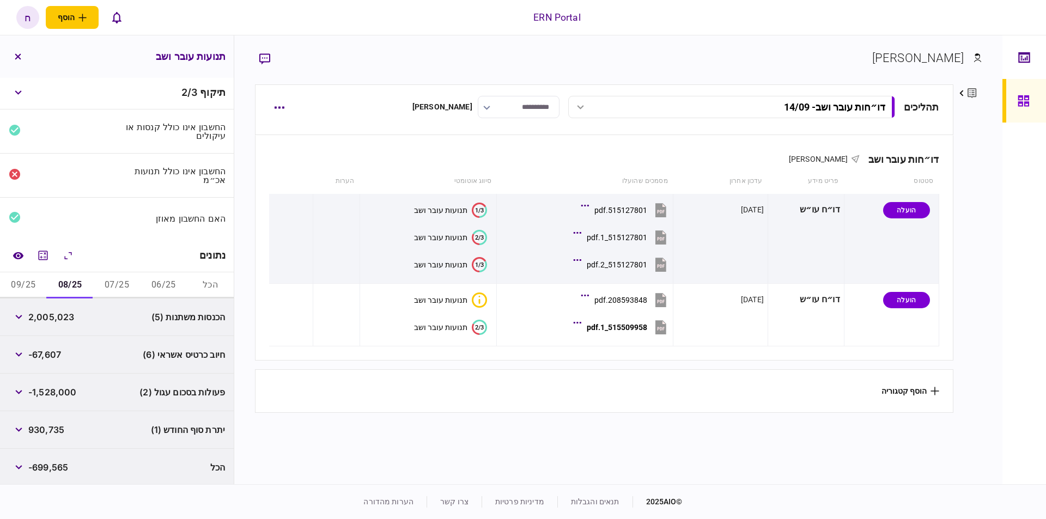
click at [35, 425] on span "930,735" at bounding box center [46, 429] width 36 height 13
copy div "930,735"
click at [126, 274] on button "07/25" at bounding box center [117, 285] width 47 height 26
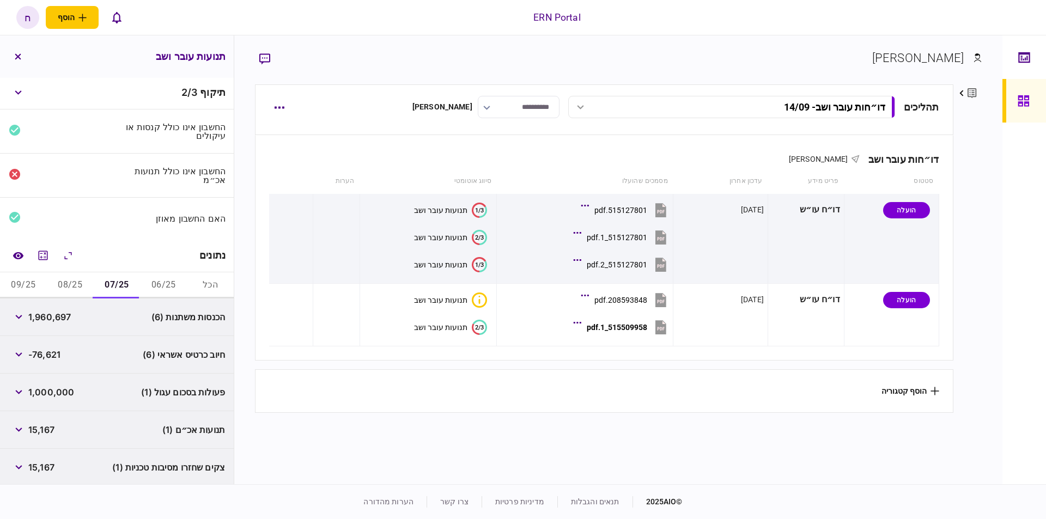
scroll to position [77, 0]
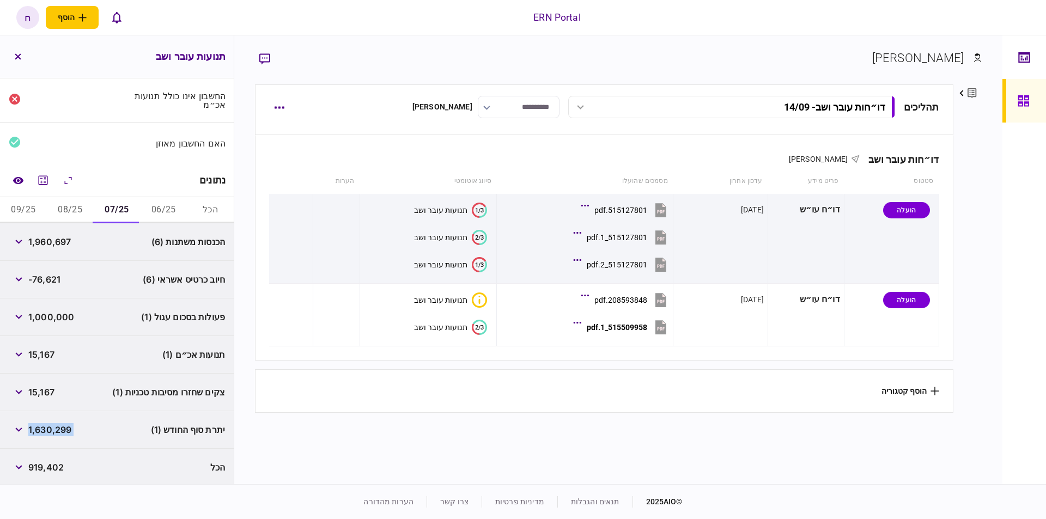
click at [96, 422] on div "יתרת סוף החודש (1) 1,630,299" at bounding box center [117, 430] width 234 height 38
click at [51, 425] on span "1,630,299" at bounding box center [49, 429] width 43 height 13
copy span "1,630,299"
click at [43, 345] on div "15,167" at bounding box center [32, 355] width 46 height 20
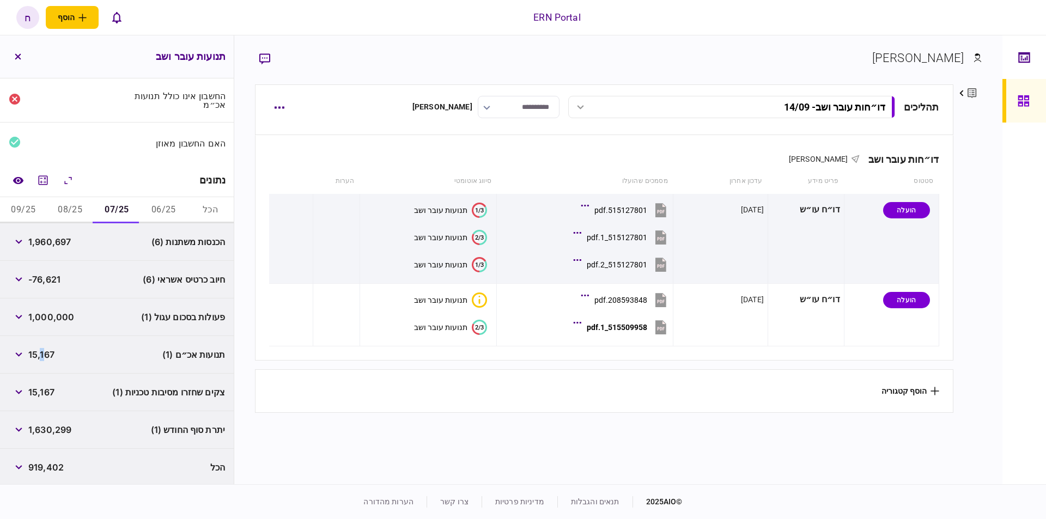
click at [31, 354] on span "15,167" at bounding box center [41, 354] width 26 height 13
click at [16, 349] on button "button" at bounding box center [19, 355] width 20 height 20
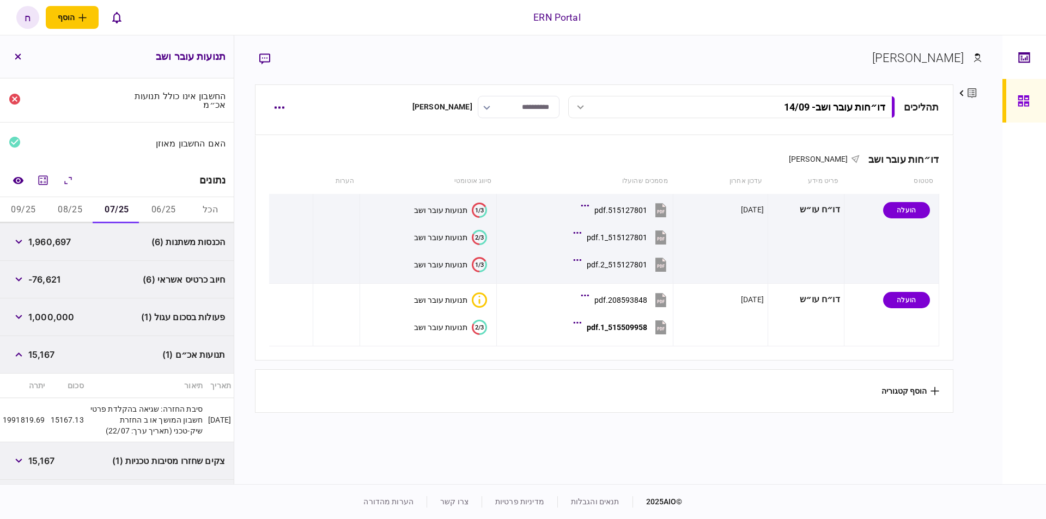
click at [31, 313] on span "1,000,000" at bounding box center [51, 317] width 46 height 13
click at [148, 208] on button "06/25" at bounding box center [163, 210] width 47 height 26
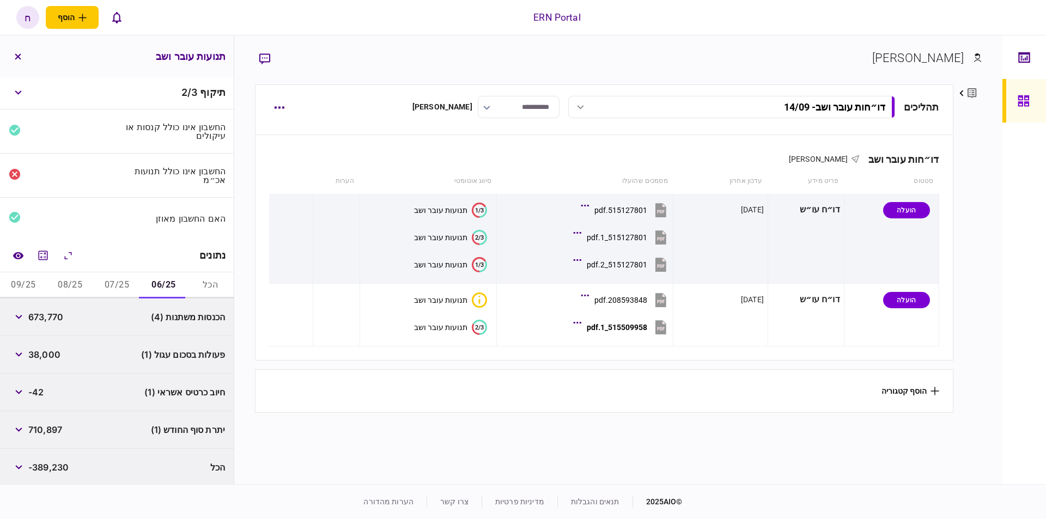
click at [47, 426] on span "710,897" at bounding box center [45, 429] width 34 height 13
copy span "710,897"
click at [176, 357] on span "פעולות בסכום עגול (1)" at bounding box center [183, 356] width 84 height 13
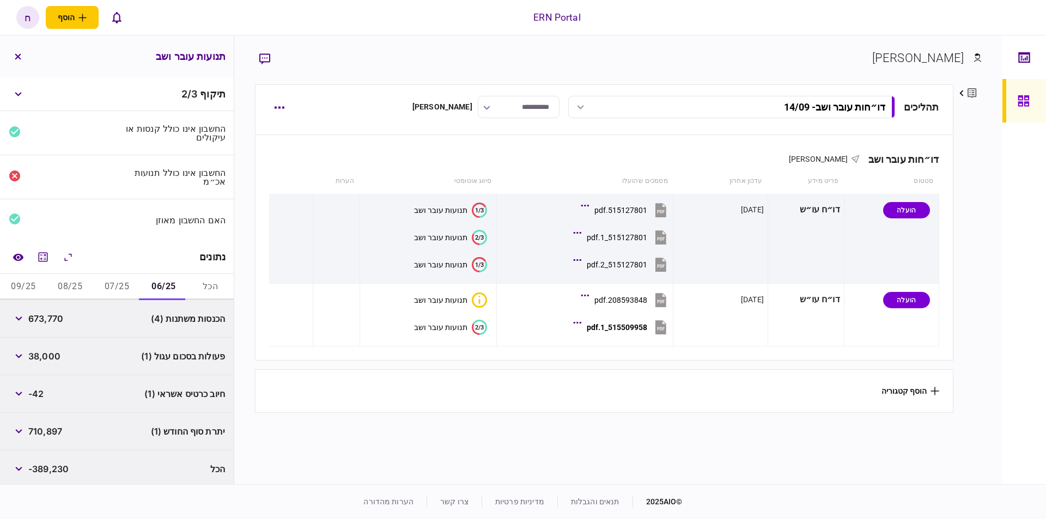
drag, startPoint x: 48, startPoint y: 349, endPoint x: 41, endPoint y: 350, distance: 7.7
click at [47, 350] on span "38,000" at bounding box center [44, 356] width 32 height 13
click at [19, 354] on icon "button" at bounding box center [18, 356] width 7 height 4
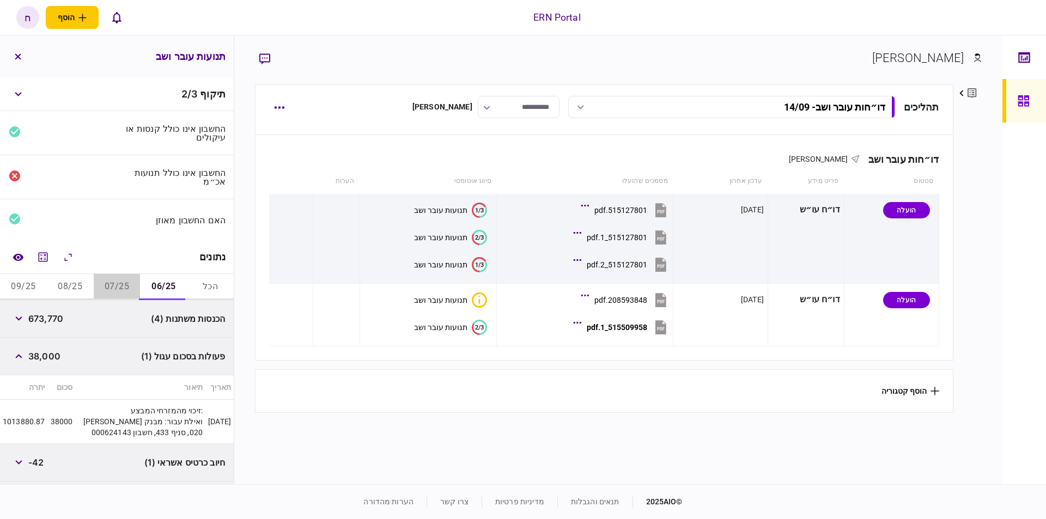
click at [113, 288] on button "07/25" at bounding box center [117, 287] width 47 height 26
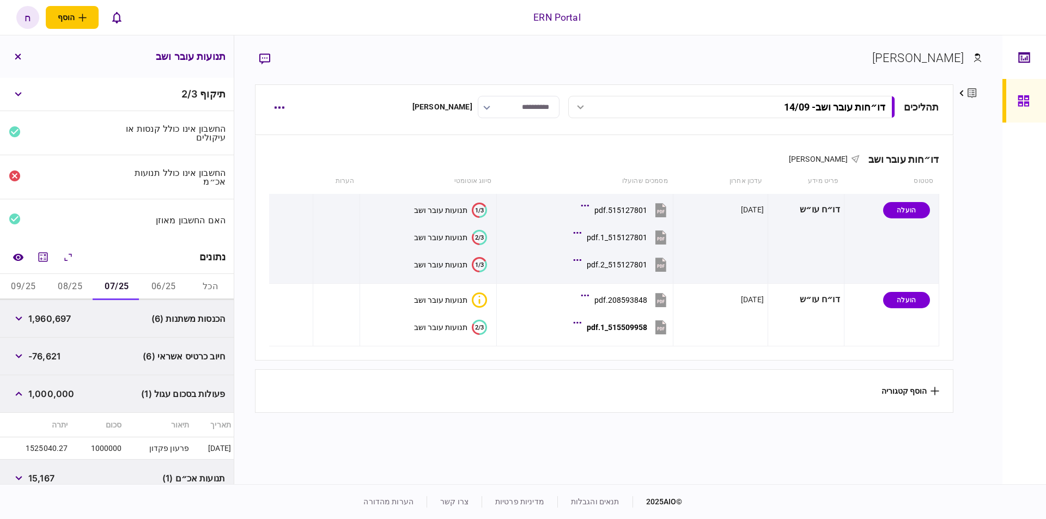
click at [42, 390] on span "1,000,000" at bounding box center [51, 393] width 46 height 13
click at [22, 386] on button "button" at bounding box center [19, 394] width 20 height 20
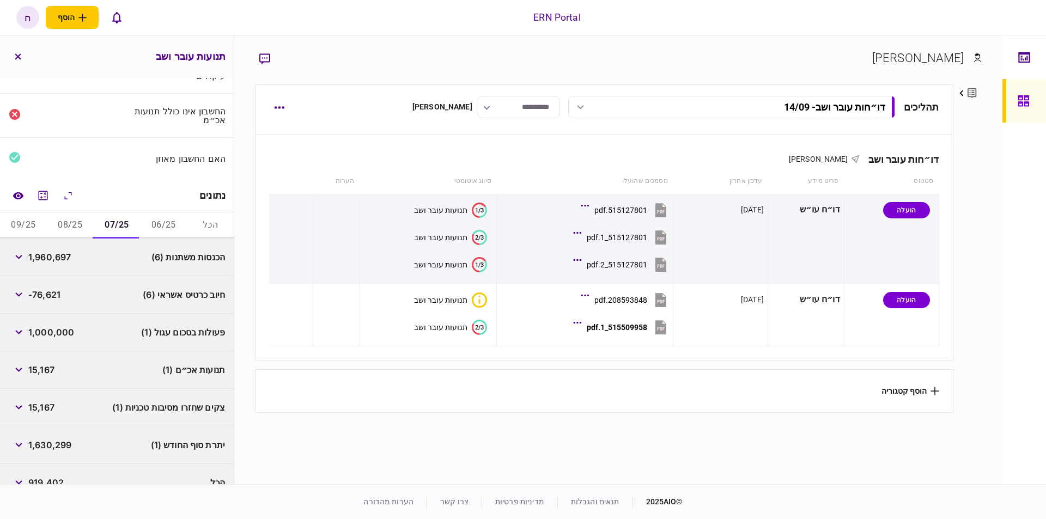
scroll to position [77, 0]
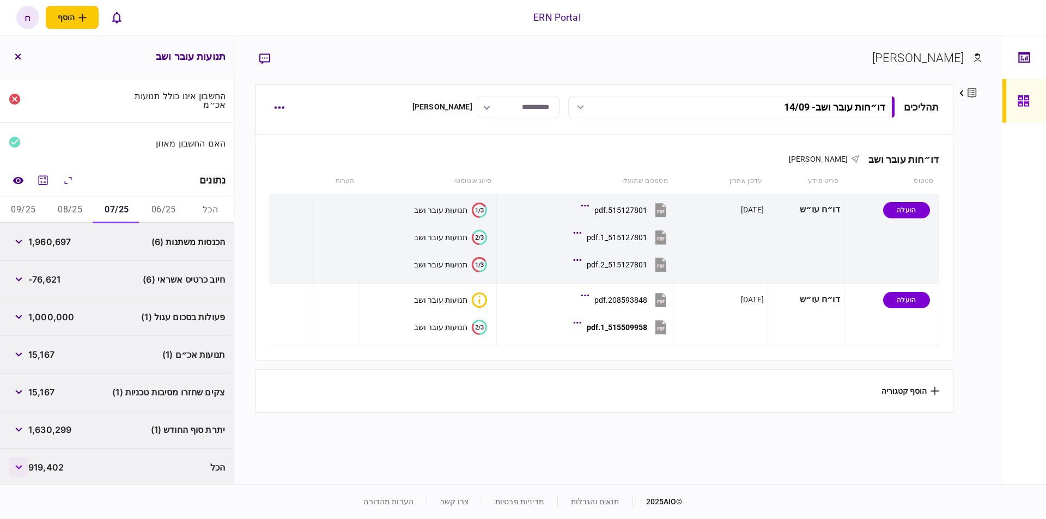
click at [26, 464] on button "button" at bounding box center [19, 468] width 20 height 20
click at [16, 468] on button "button" at bounding box center [19, 468] width 20 height 20
click at [19, 466] on icon "button" at bounding box center [18, 467] width 7 height 4
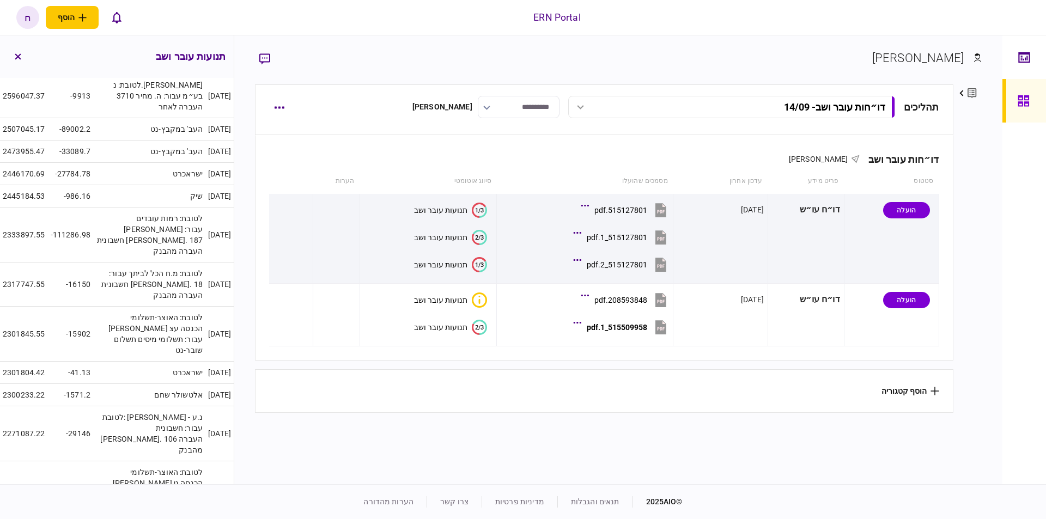
scroll to position [956, 0]
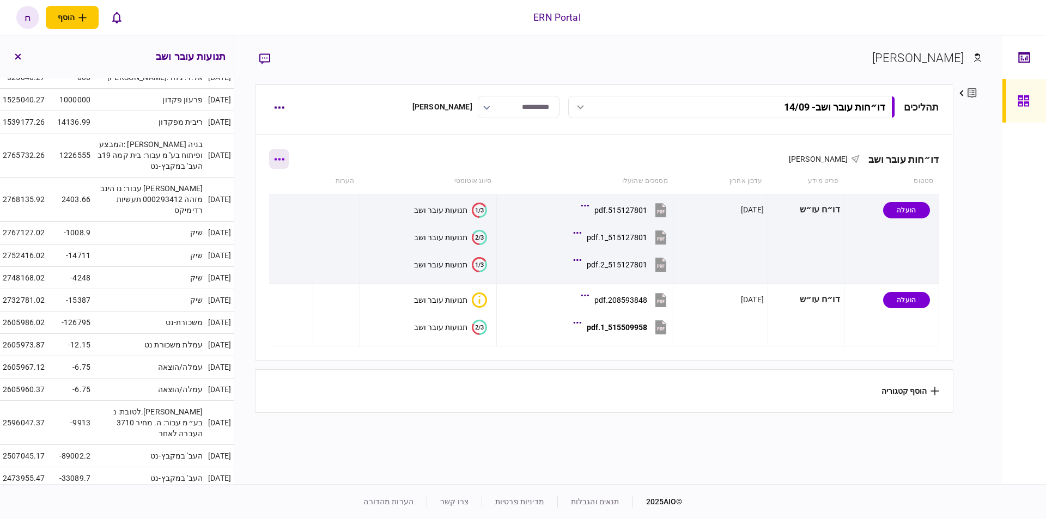
click at [278, 154] on button "button" at bounding box center [279, 159] width 20 height 20
click at [259, 211] on span "הוסף מסמך" at bounding box center [238, 204] width 44 height 13
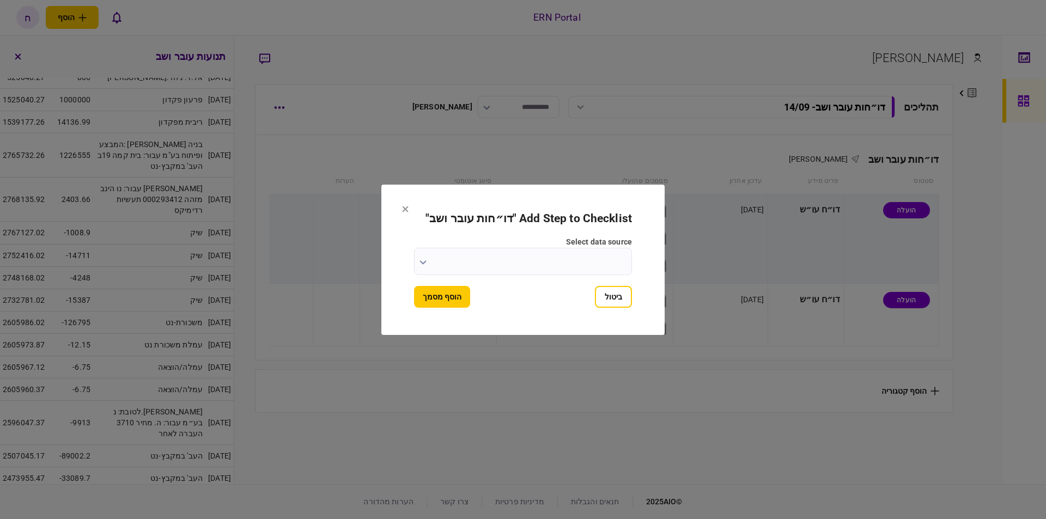
click at [447, 280] on form "Add Step to Checklist " דו״חות עובר ושב " select data source ביטול הוסף מסמך" at bounding box center [523, 260] width 218 height 96
click at [530, 268] on input "select data source" at bounding box center [523, 261] width 218 height 27
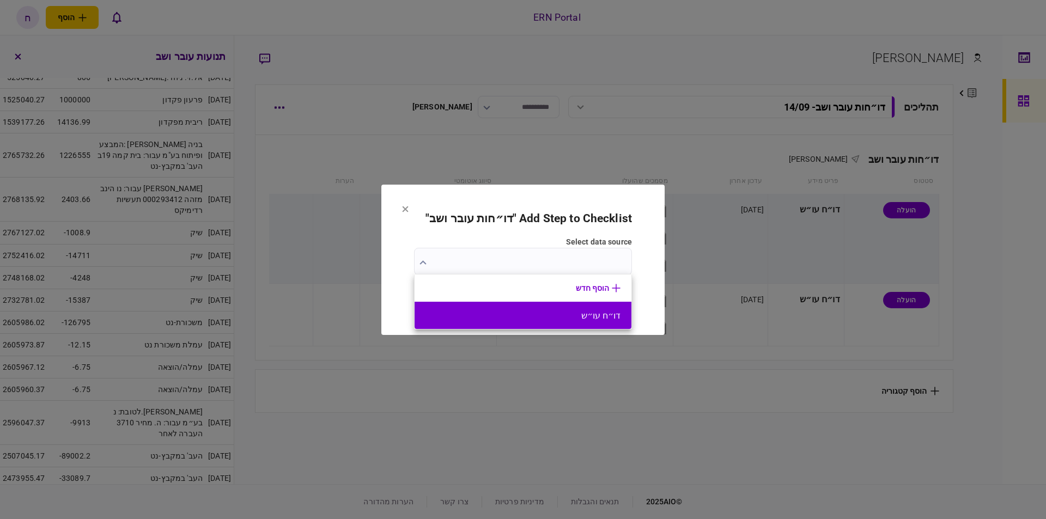
click at [560, 320] on button "דו״ח עו״ש" at bounding box center [523, 316] width 195 height 10
type input "*********"
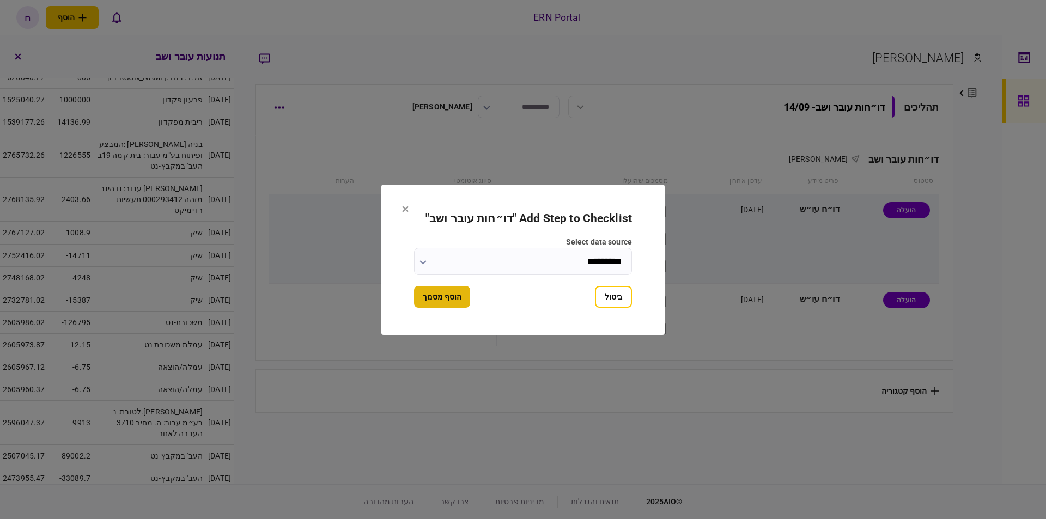
click at [448, 291] on button "הוסף מסמך" at bounding box center [442, 297] width 56 height 22
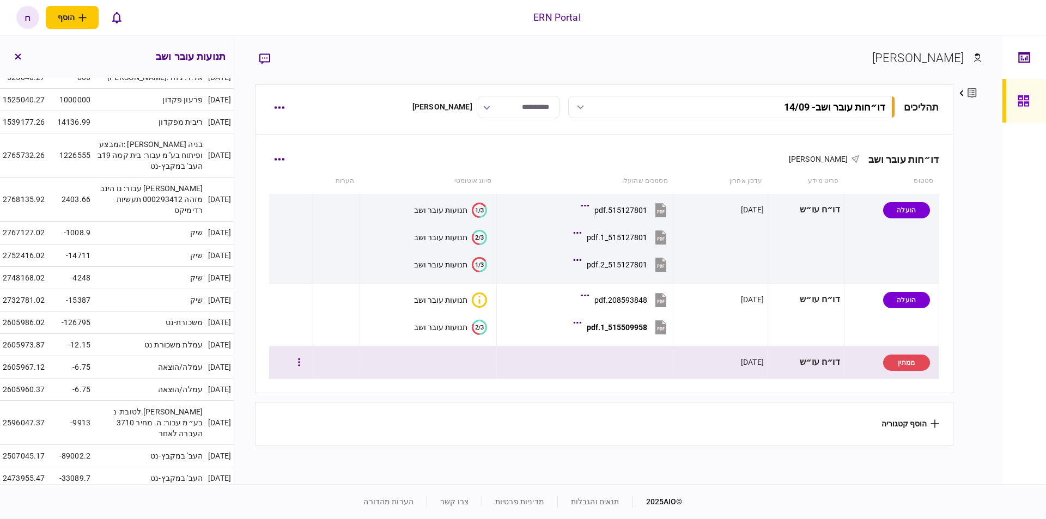
drag, startPoint x: 757, startPoint y: 358, endPoint x: 723, endPoint y: 356, distance: 34.4
click at [753, 357] on div "[DATE]" at bounding box center [752, 362] width 23 height 11
click at [309, 366] on button "button" at bounding box center [299, 363] width 20 height 20
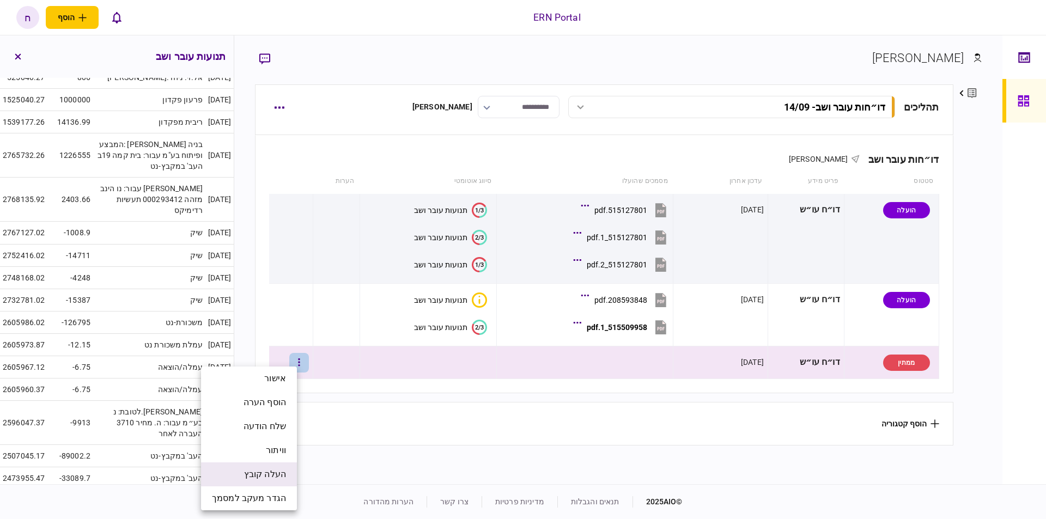
click at [282, 473] on span "העלה קובץ" at bounding box center [265, 474] width 42 height 13
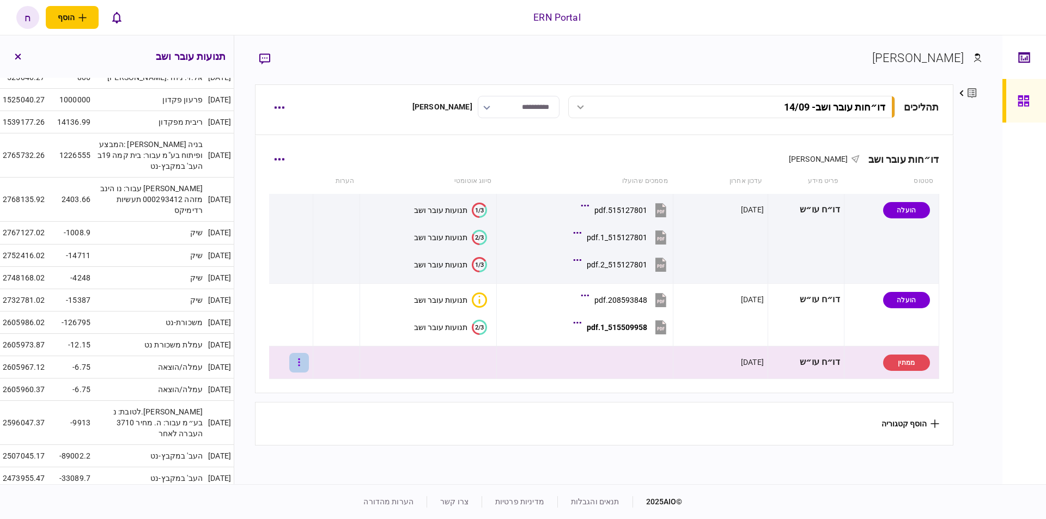
click at [300, 362] on icon "button" at bounding box center [299, 363] width 2 height 8
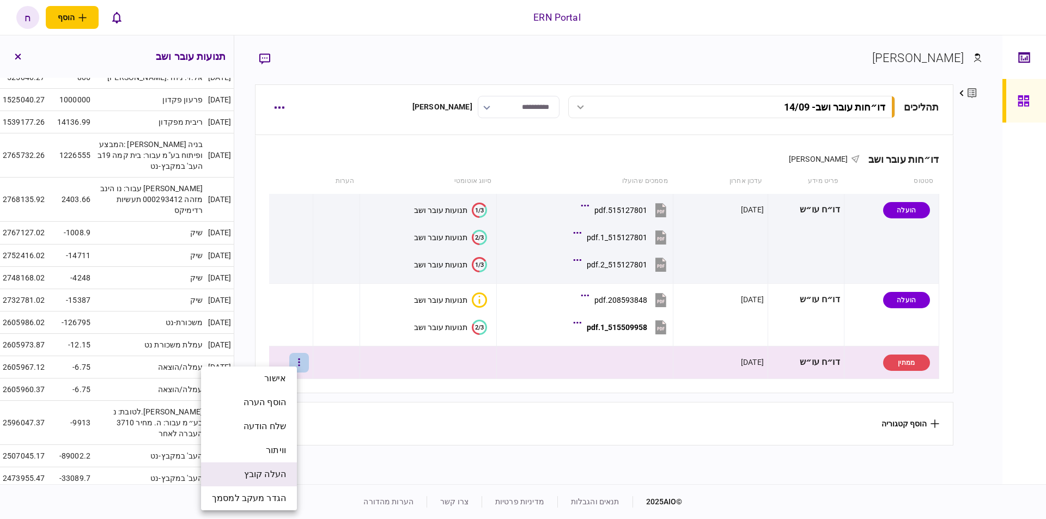
click at [242, 483] on li "העלה קובץ" at bounding box center [249, 475] width 96 height 24
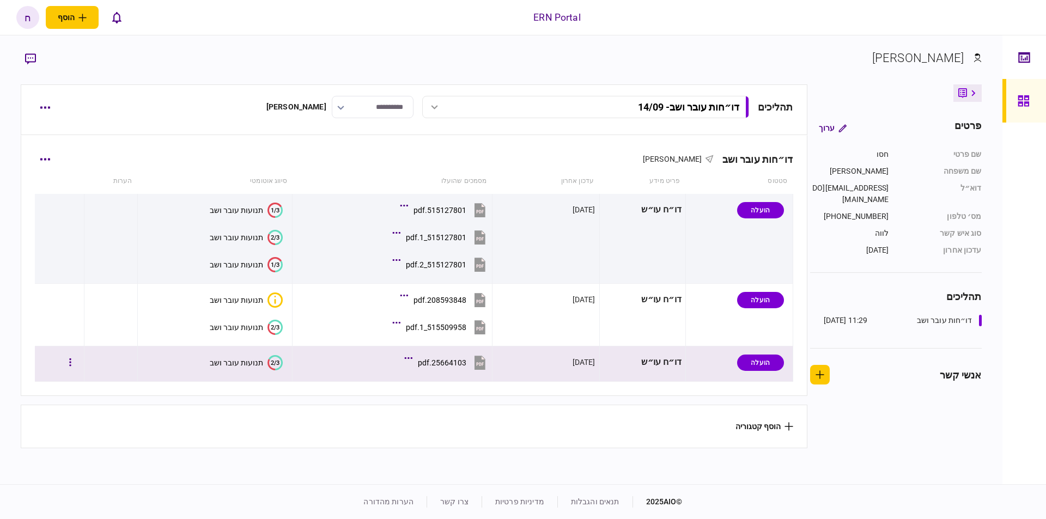
click at [276, 359] on icon "2/3" at bounding box center [275, 362] width 15 height 15
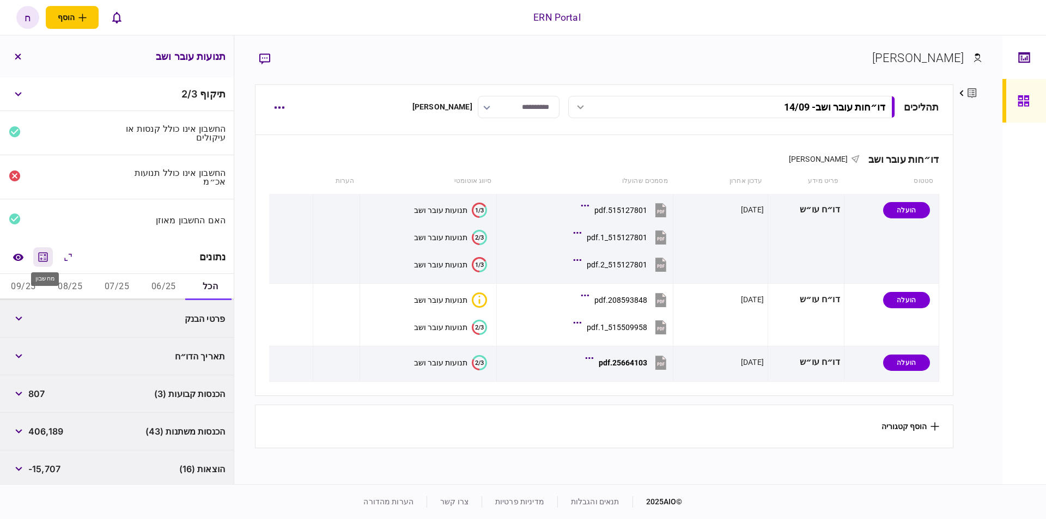
click at [41, 257] on icon "מחשבון" at bounding box center [43, 256] width 9 height 9
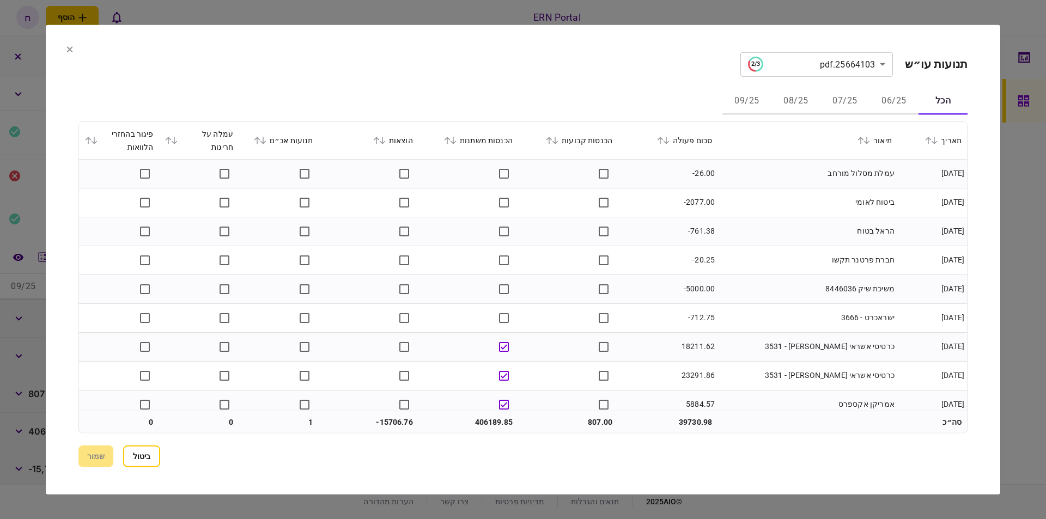
click at [888, 104] on button "06/25" at bounding box center [894, 101] width 49 height 26
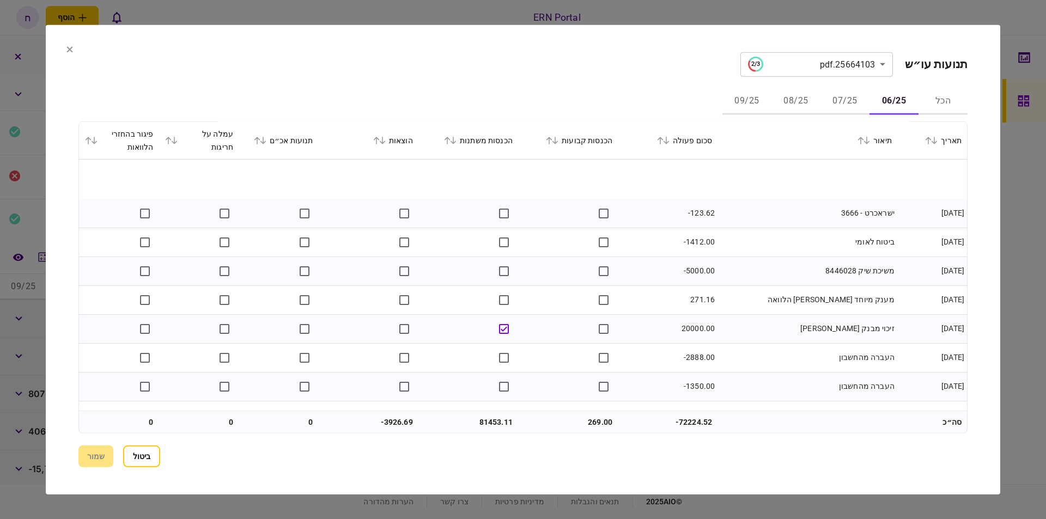
scroll to position [1223, 0]
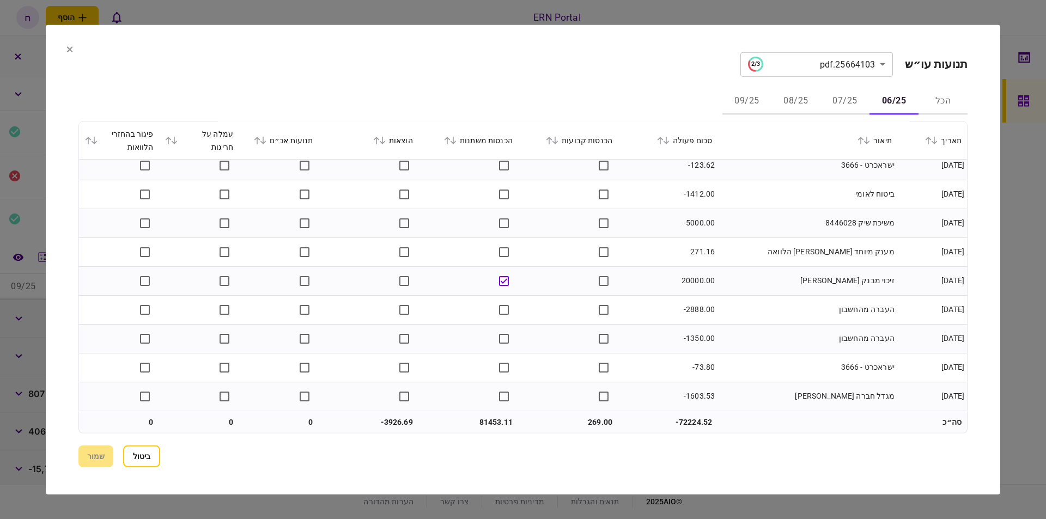
click at [851, 105] on button "07/25" at bounding box center [845, 101] width 49 height 26
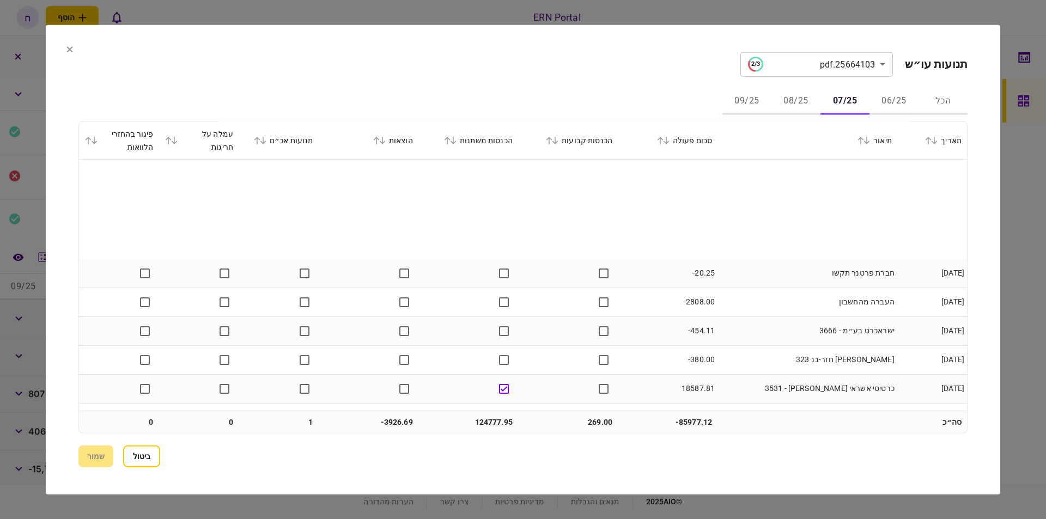
scroll to position [494, 0]
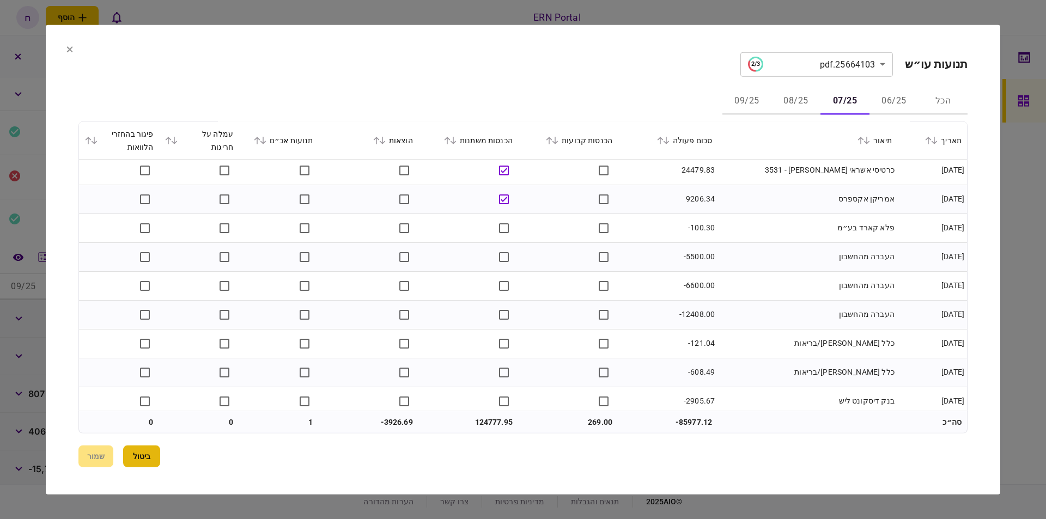
click at [141, 460] on button "ביטול" at bounding box center [141, 457] width 37 height 22
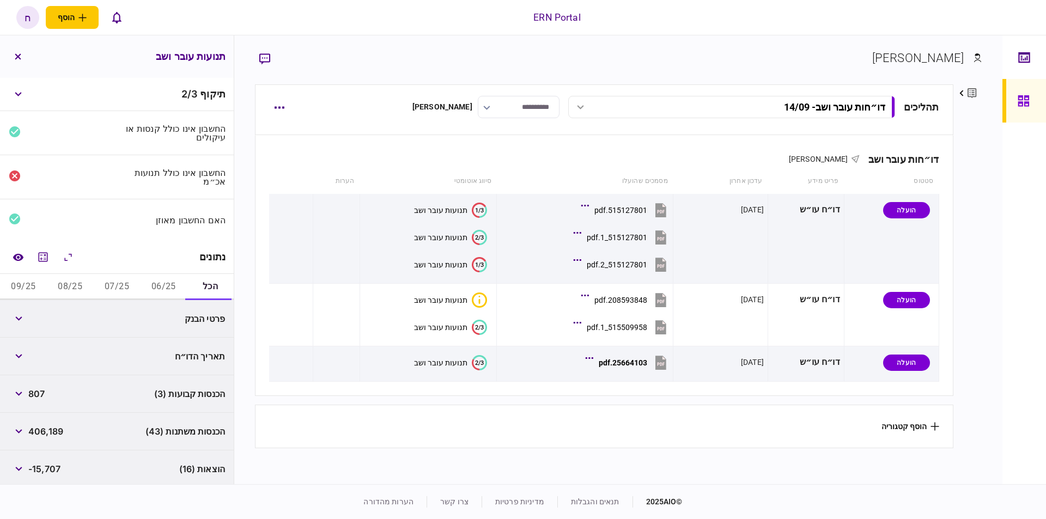
click at [157, 285] on button "06/25" at bounding box center [163, 287] width 47 height 26
click at [53, 353] on span "81,453" at bounding box center [42, 356] width 29 height 13
copy span "81,453"
click at [118, 281] on button "07/25" at bounding box center [117, 287] width 47 height 26
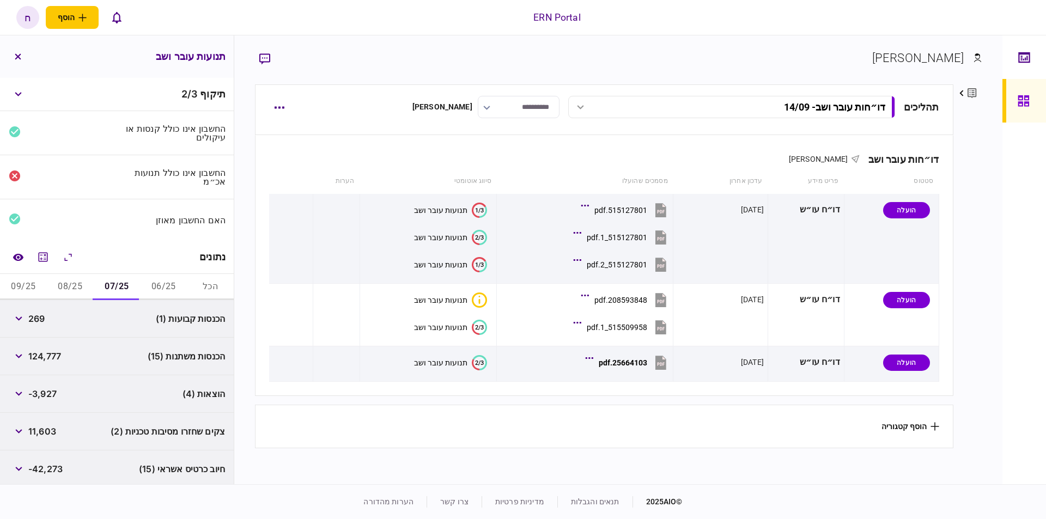
click at [47, 358] on span "124,777" at bounding box center [44, 356] width 33 height 13
copy span "124,777"
drag, startPoint x: 70, startPoint y: 282, endPoint x: 60, endPoint y: 307, distance: 27.4
click at [70, 282] on button "08/25" at bounding box center [70, 287] width 47 height 26
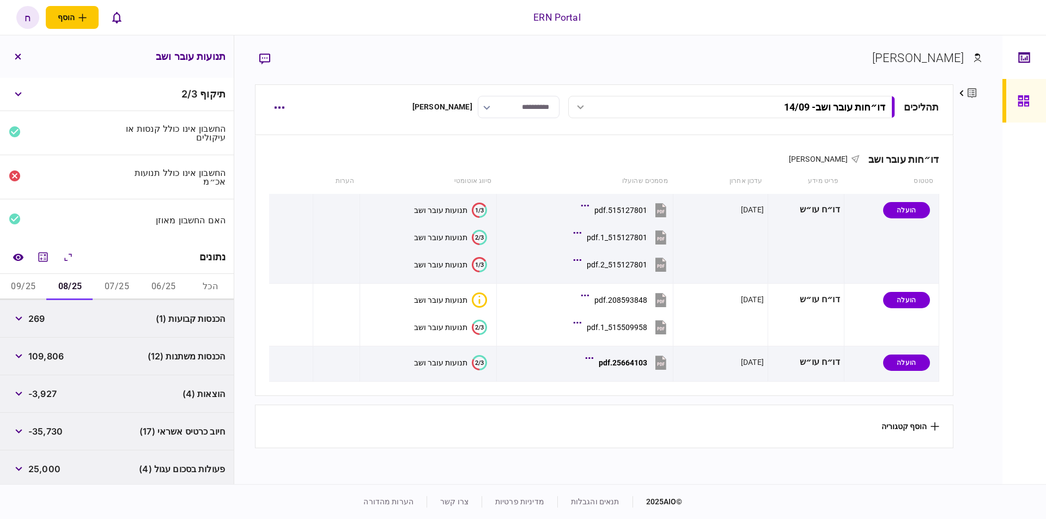
click at [51, 355] on span "109,806" at bounding box center [45, 356] width 35 height 13
copy span "109,806"
click at [29, 278] on button "09/25" at bounding box center [23, 287] width 47 height 26
click at [46, 320] on span "90,151" at bounding box center [41, 318] width 27 height 13
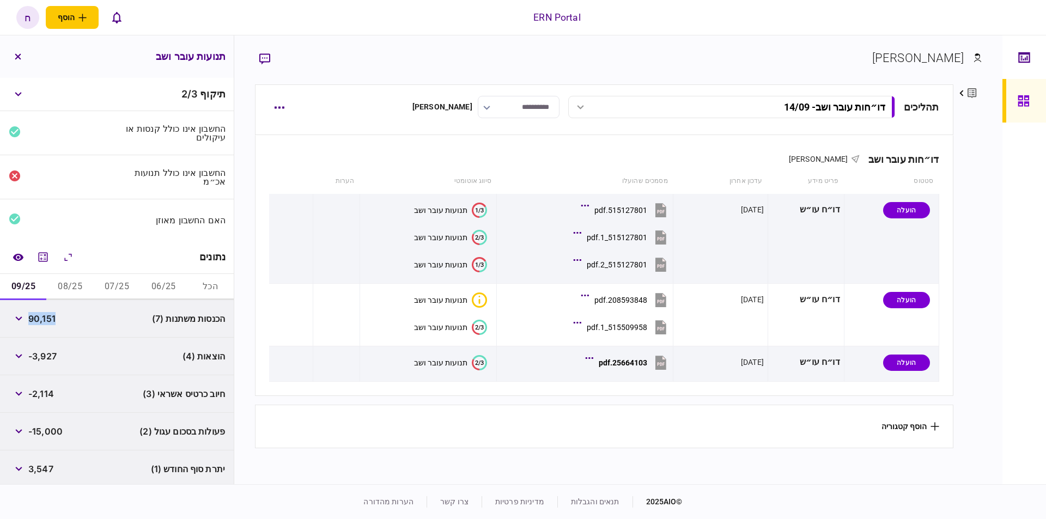
click at [46, 320] on span "90,151" at bounding box center [41, 318] width 27 height 13
copy span "90,151"
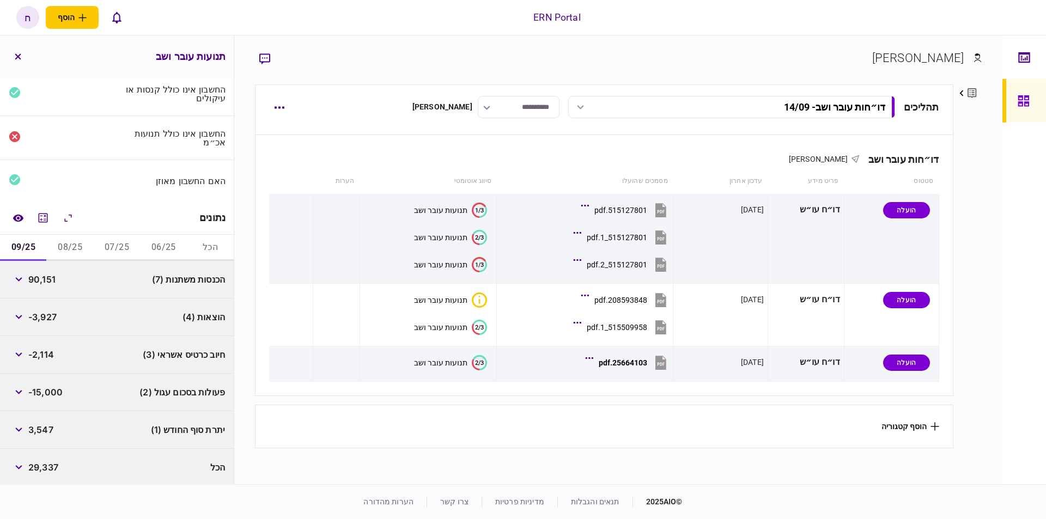
click at [48, 425] on span "3,547" at bounding box center [40, 429] width 25 height 13
copy span "3,547"
click at [38, 312] on span "-3,927" at bounding box center [42, 317] width 28 height 13
click at [23, 312] on button "button" at bounding box center [19, 317] width 20 height 20
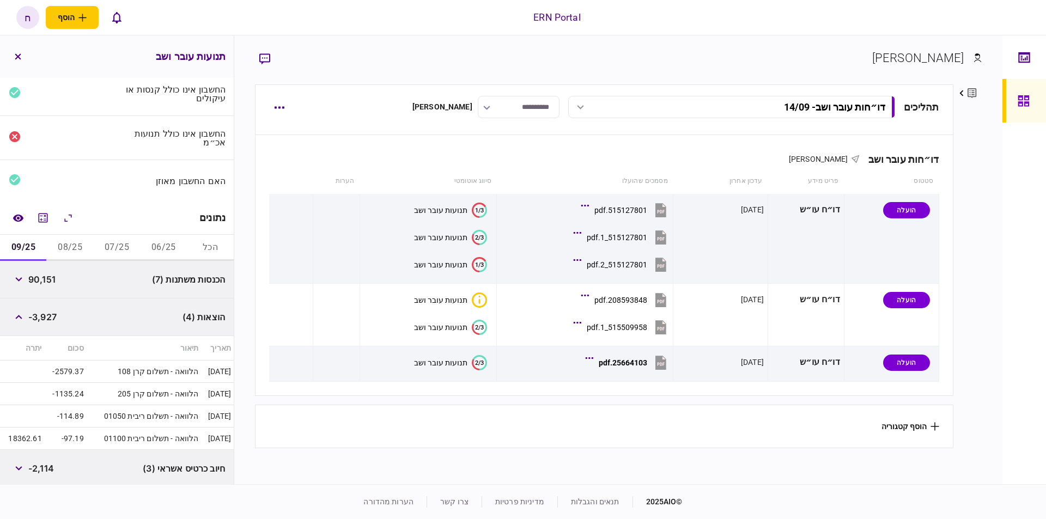
click at [44, 312] on span "-3,927" at bounding box center [42, 317] width 28 height 13
copy span "3,927"
click at [64, 245] on button "08/25" at bounding box center [70, 248] width 47 height 26
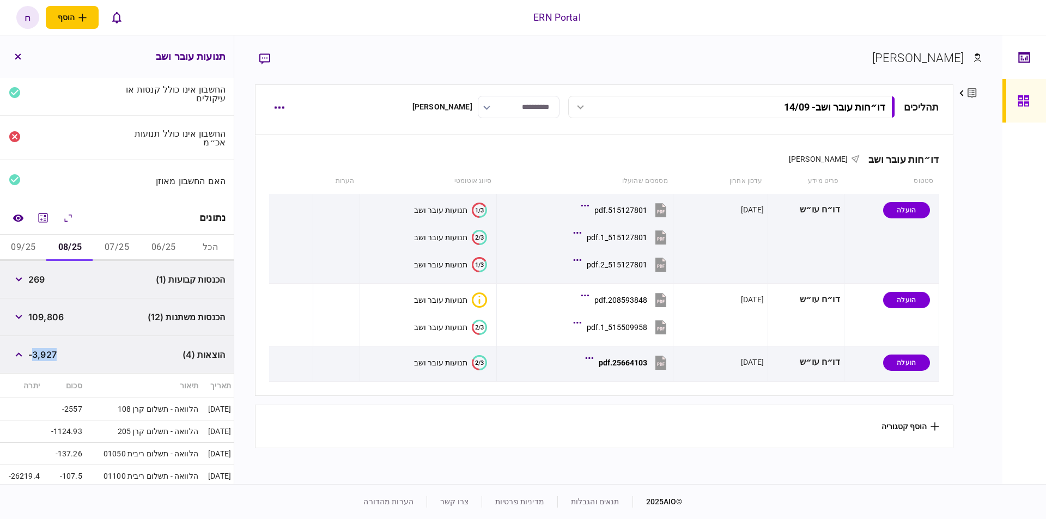
click at [42, 354] on span "-3,927" at bounding box center [42, 354] width 28 height 13
click at [33, 354] on span "-3,927" at bounding box center [42, 354] width 28 height 13
copy div "-3,927"
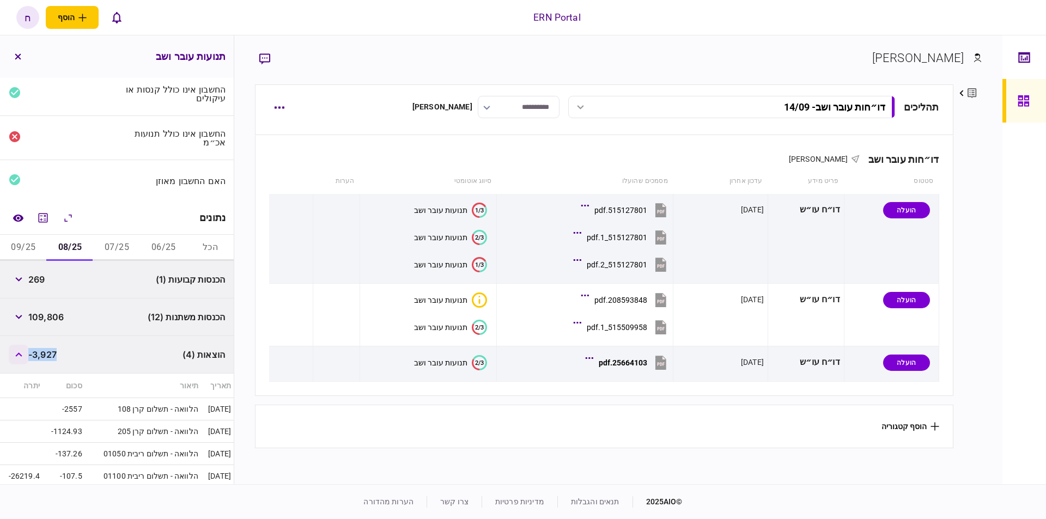
click at [17, 353] on icon "button" at bounding box center [18, 355] width 7 height 4
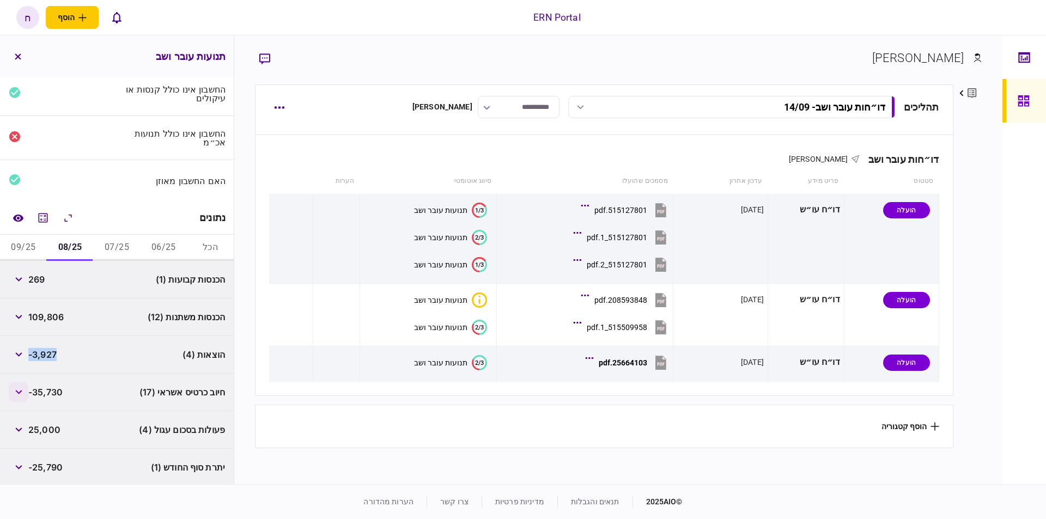
scroll to position [77, 0]
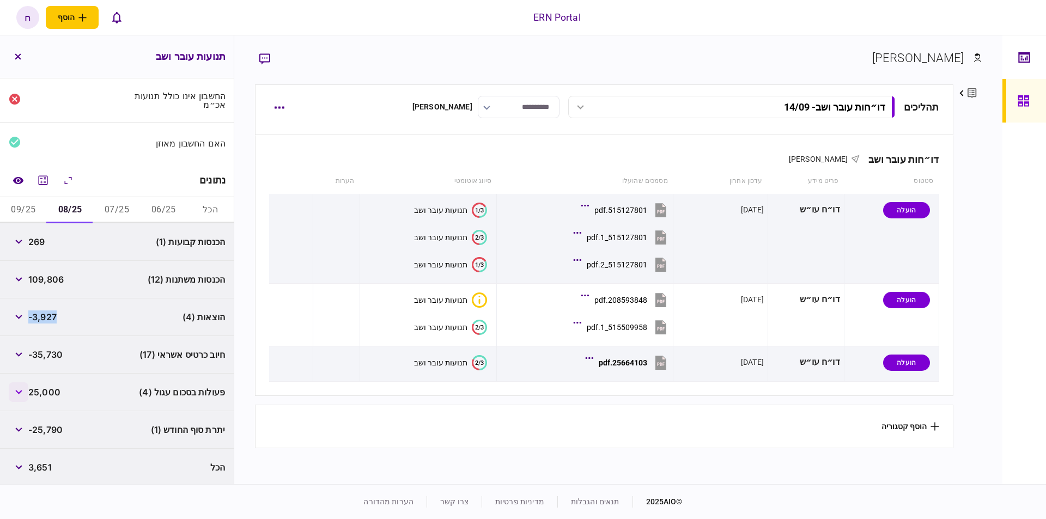
click at [21, 390] on icon "button" at bounding box center [18, 392] width 7 height 4
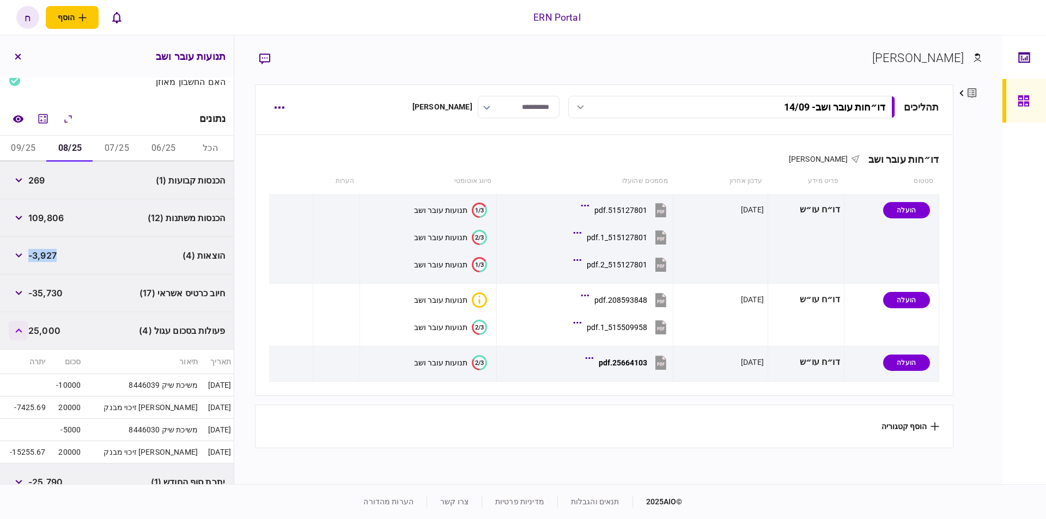
scroll to position [191, 0]
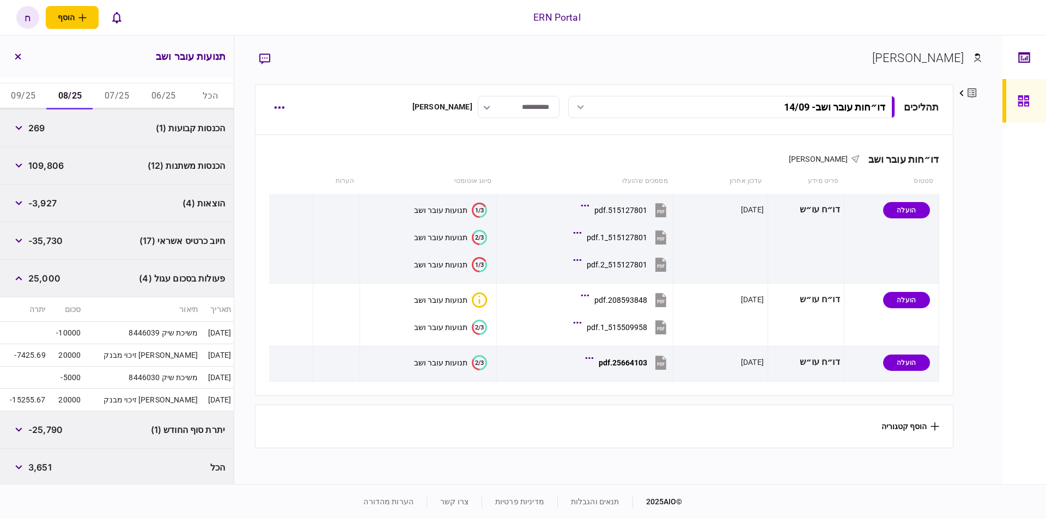
click at [51, 426] on span "-25,790" at bounding box center [45, 429] width 34 height 13
copy div "-25,790"
drag, startPoint x: 60, startPoint y: 198, endPoint x: 31, endPoint y: 202, distance: 29.1
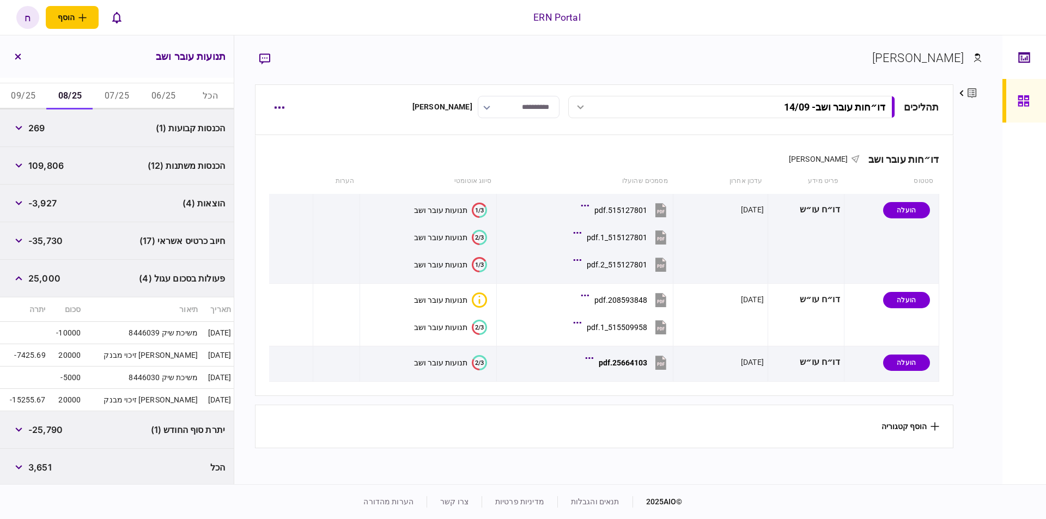
click at [27, 202] on div "הוצאות (4) -3,927" at bounding box center [117, 204] width 234 height 38
click at [43, 200] on span "-3,927" at bounding box center [42, 203] width 28 height 13
copy div "-3,927"
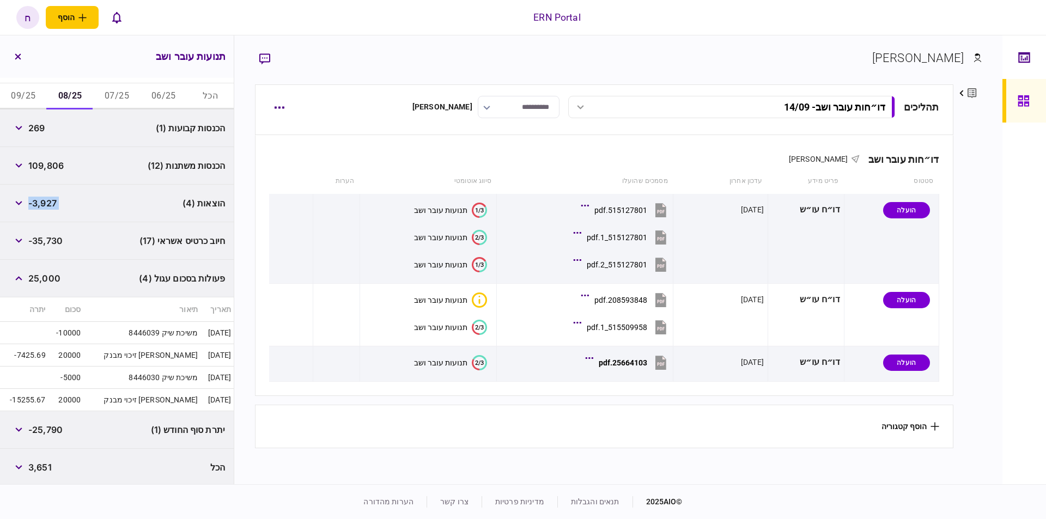
click at [26, 99] on button "09/25" at bounding box center [23, 96] width 47 height 26
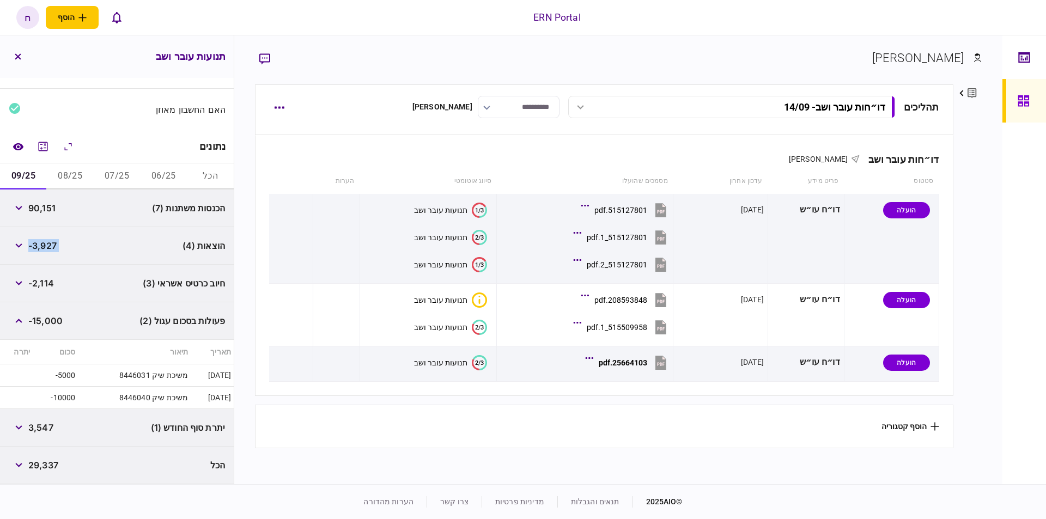
scroll to position [108, 0]
click at [22, 290] on button "button" at bounding box center [19, 286] width 20 height 20
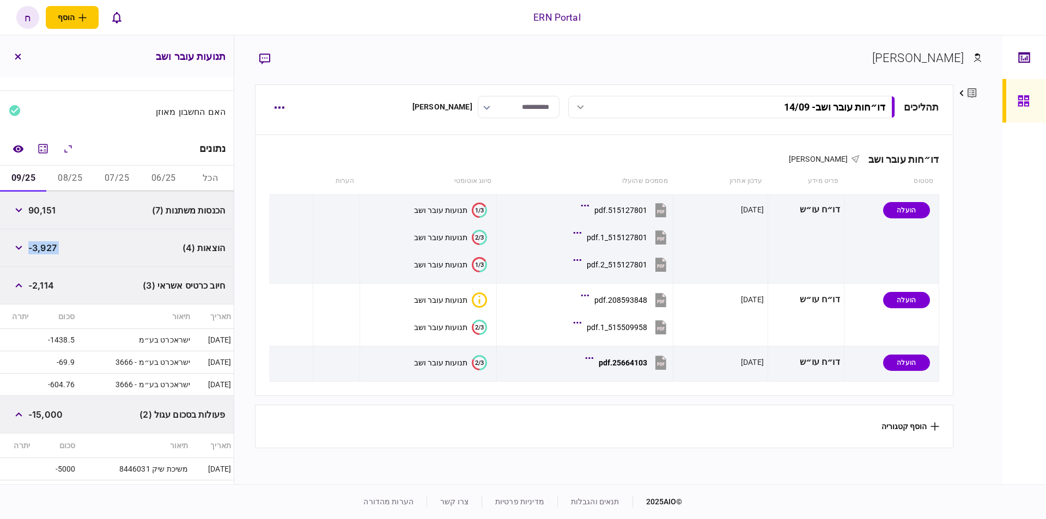
click at [41, 250] on span "-3,927" at bounding box center [42, 247] width 28 height 13
click at [23, 410] on button "button" at bounding box center [19, 415] width 20 height 20
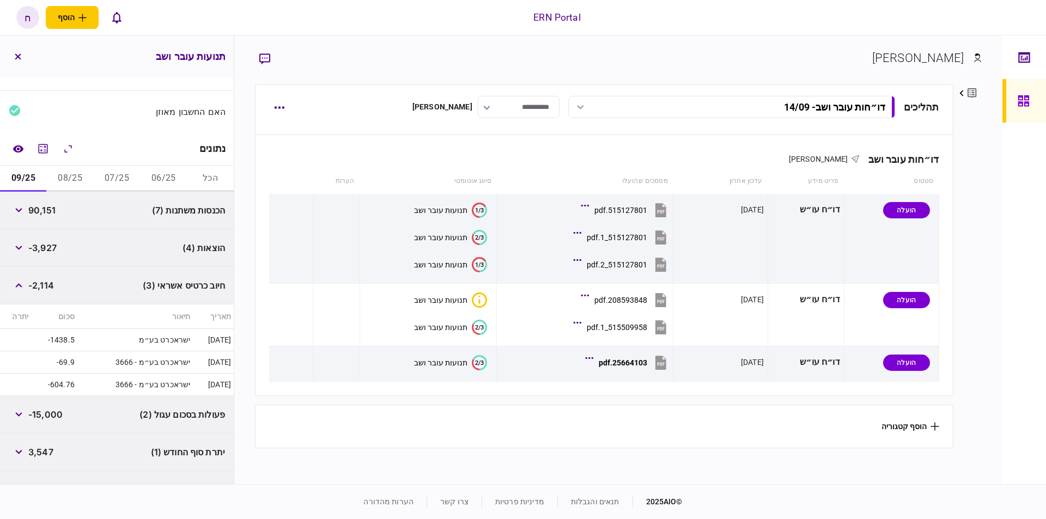
click at [10, 283] on div "חיוב כרטיס אשראי (3) -2,114" at bounding box center [117, 286] width 234 height 38
click at [15, 280] on button "button" at bounding box center [19, 286] width 20 height 20
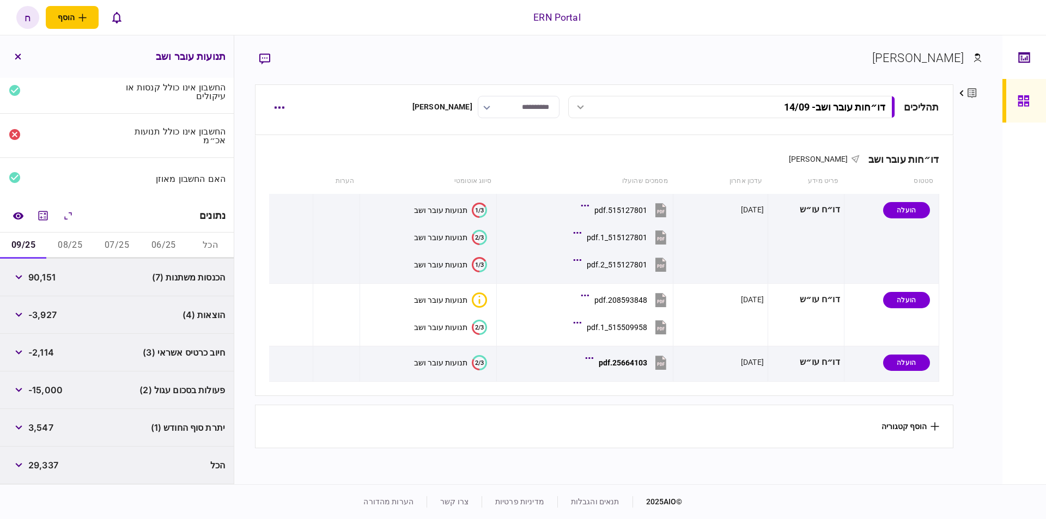
scroll to position [39, 0]
click at [46, 428] on span "3,547" at bounding box center [40, 429] width 25 height 13
click at [76, 251] on button "08/25" at bounding box center [70, 248] width 47 height 26
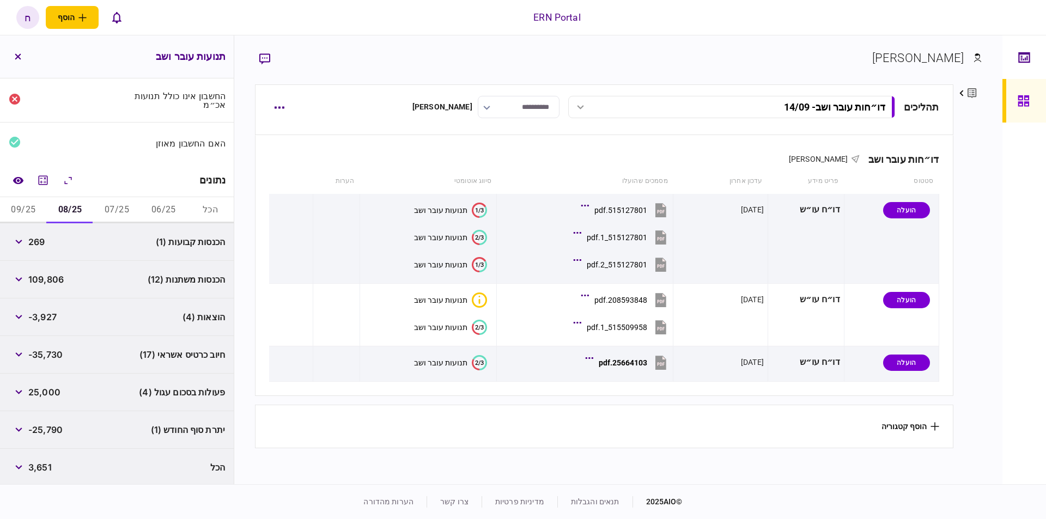
click at [48, 426] on span "-25,790" at bounding box center [45, 429] width 34 height 13
click at [108, 209] on button "07/25" at bounding box center [117, 210] width 47 height 26
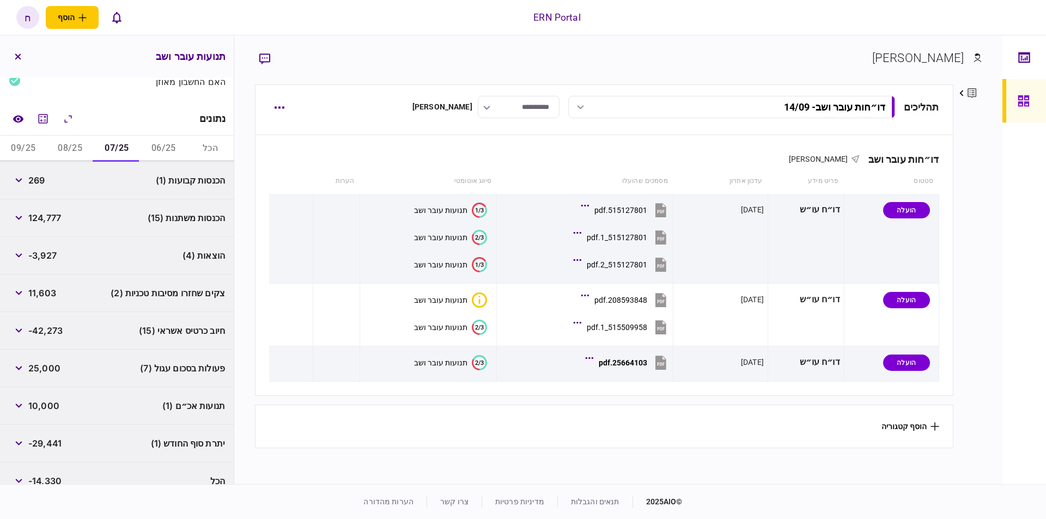
click at [38, 411] on div "10,000" at bounding box center [34, 406] width 51 height 20
click at [23, 409] on button "button" at bounding box center [19, 406] width 20 height 20
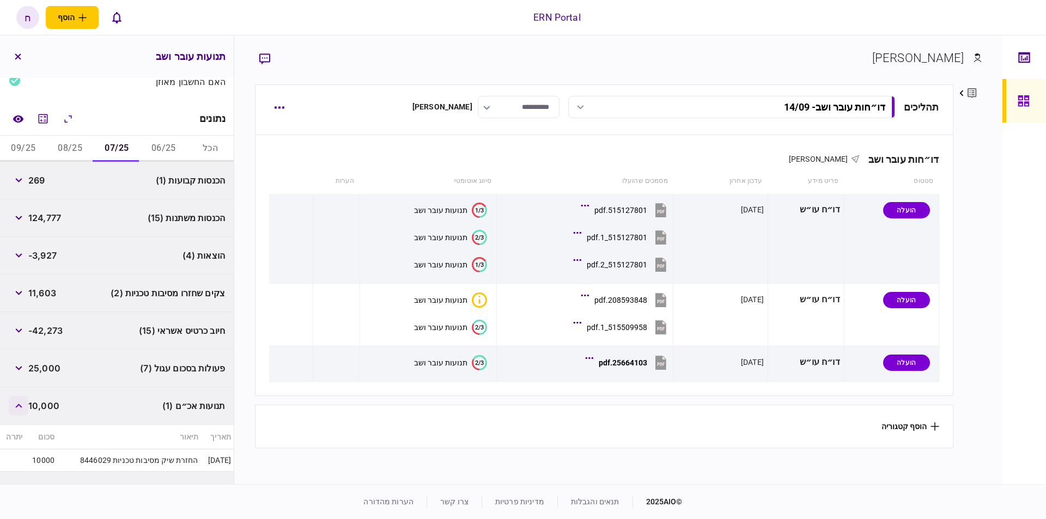
click at [23, 409] on button "button" at bounding box center [19, 406] width 20 height 20
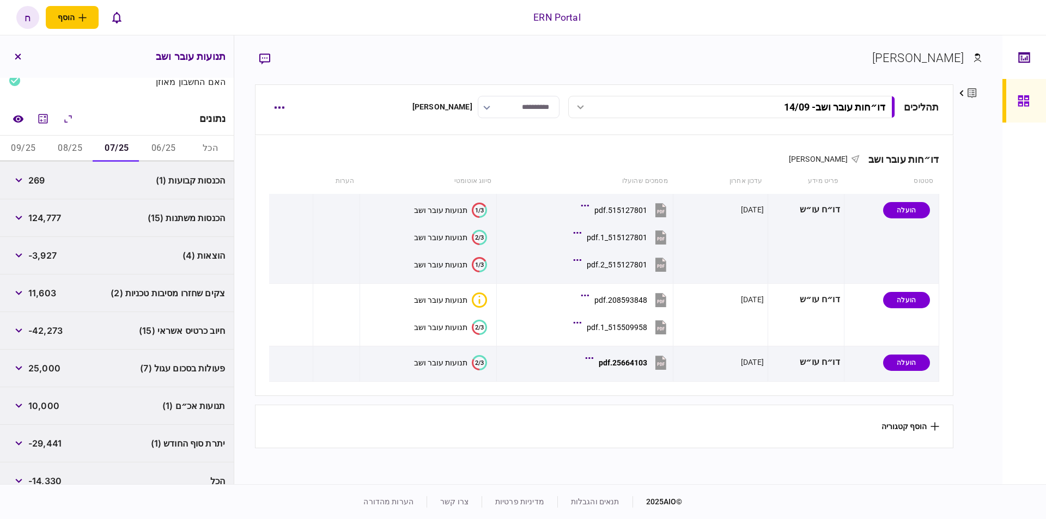
click at [43, 440] on span "-29,441" at bounding box center [44, 443] width 33 height 13
copy div "-29,441"
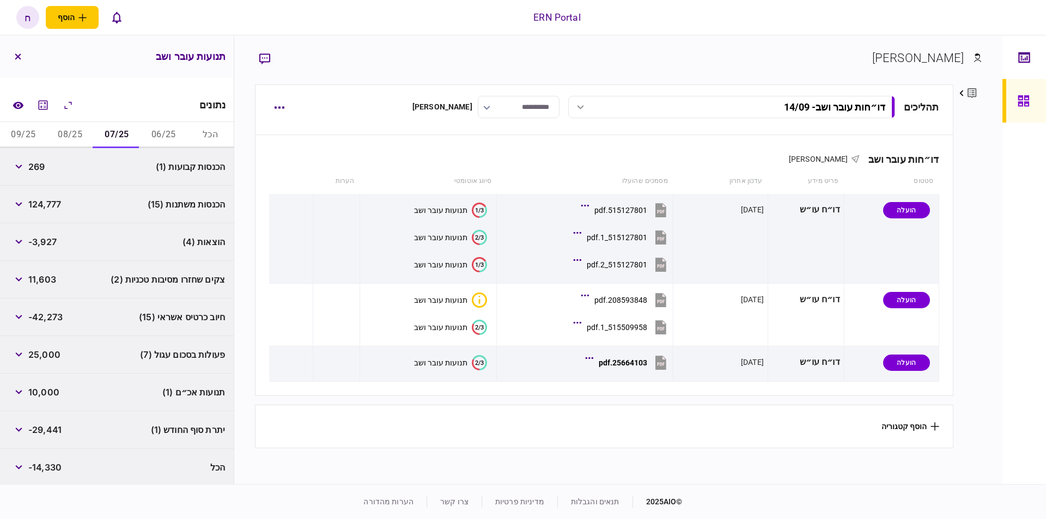
click at [32, 367] on div "פעולות בסכום עגול (7) 25,000" at bounding box center [117, 355] width 234 height 38
click at [31, 365] on div "פעולות בסכום עגול (7) 25,000" at bounding box center [117, 355] width 234 height 38
click at [26, 355] on button "button" at bounding box center [19, 355] width 20 height 20
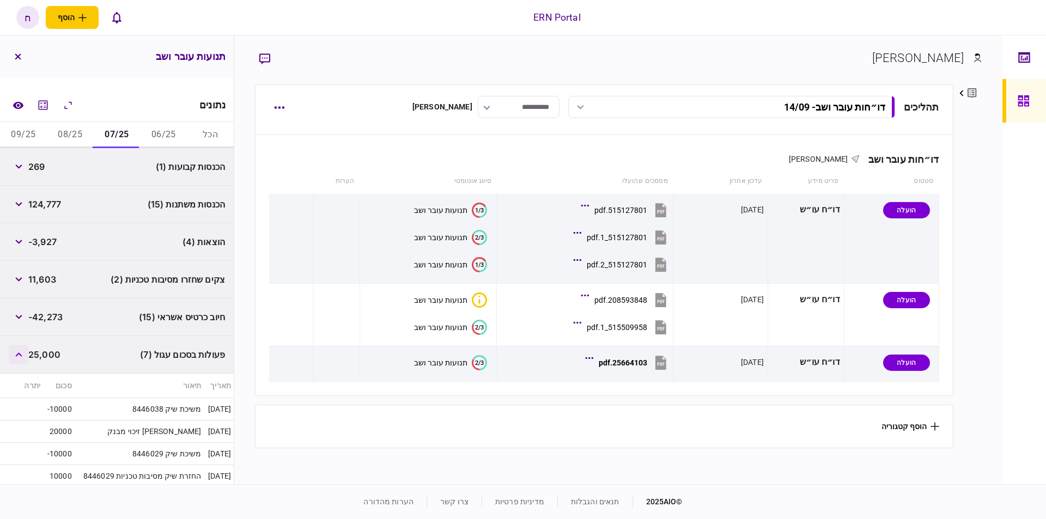
click at [26, 355] on button "button" at bounding box center [19, 355] width 20 height 20
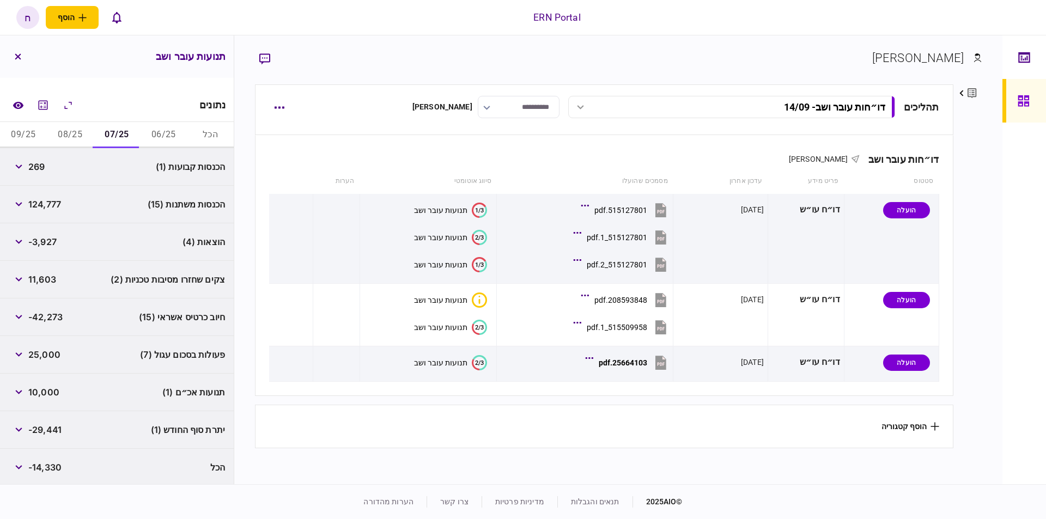
click at [31, 287] on div "צקים שחזרו מסיבות טכניות (2) 11,603" at bounding box center [117, 280] width 234 height 38
click at [31, 278] on span "11,603" at bounding box center [42, 279] width 28 height 13
click at [38, 273] on span "11,603" at bounding box center [42, 279] width 28 height 13
click at [15, 274] on button "button" at bounding box center [19, 280] width 20 height 20
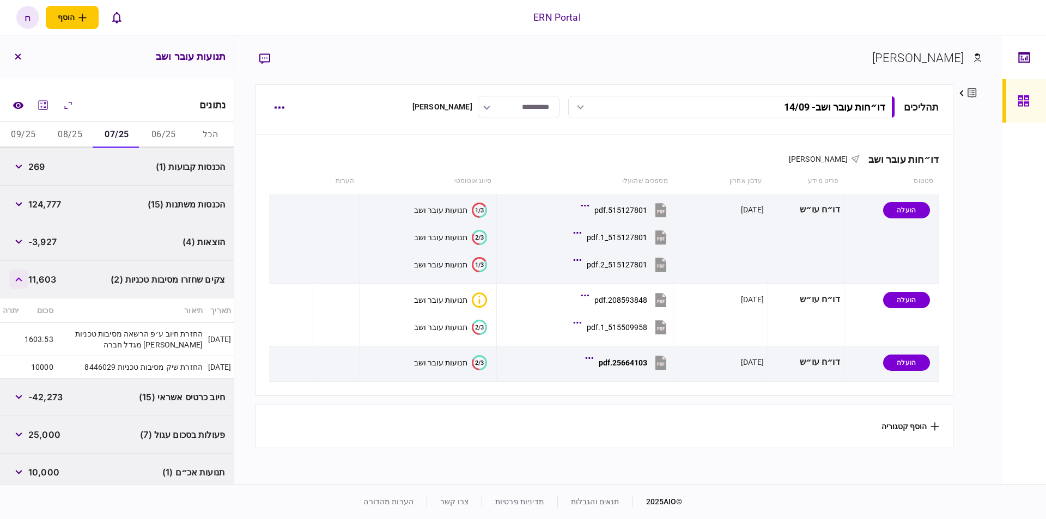
click at [15, 274] on button "button" at bounding box center [19, 280] width 20 height 20
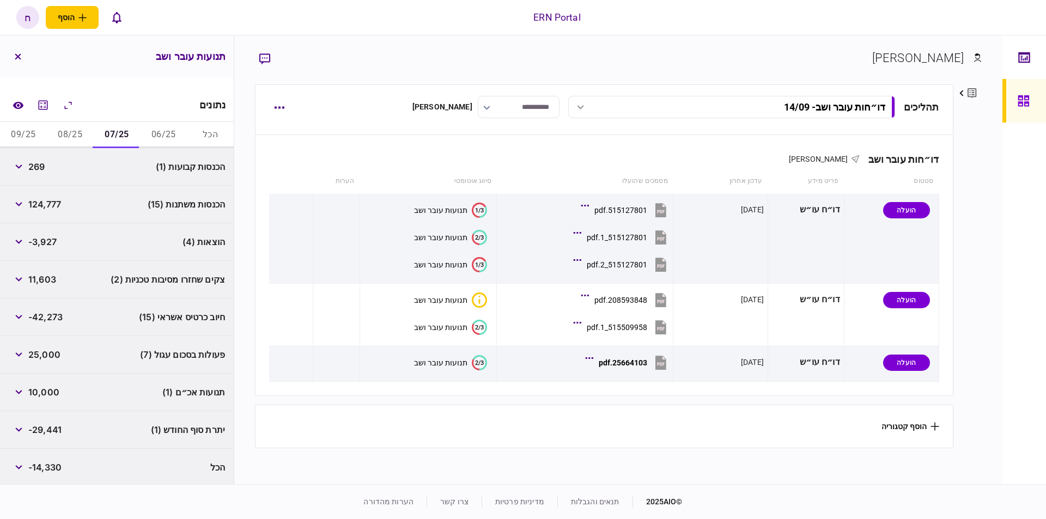
click at [45, 235] on span "-3,927" at bounding box center [42, 241] width 28 height 13
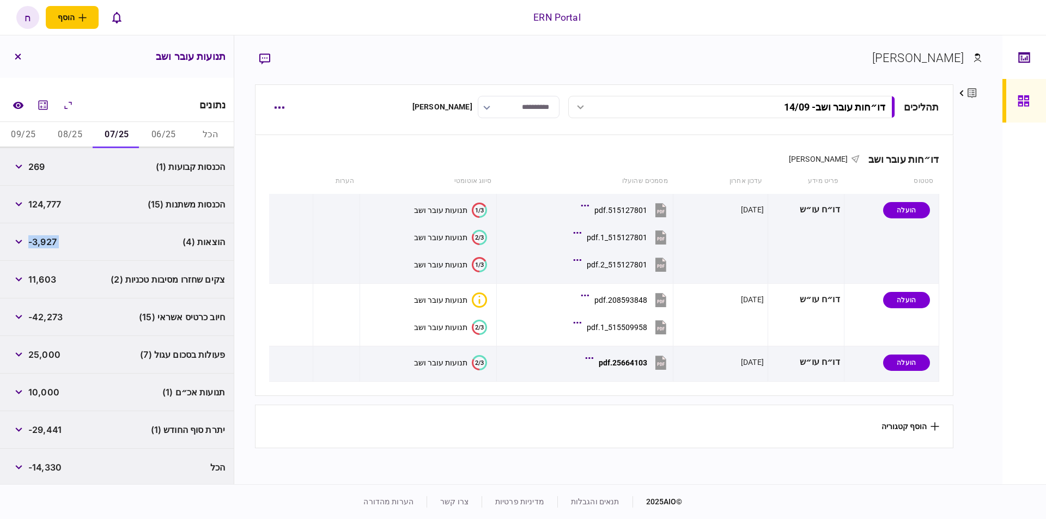
click at [153, 129] on button "06/25" at bounding box center [163, 135] width 47 height 26
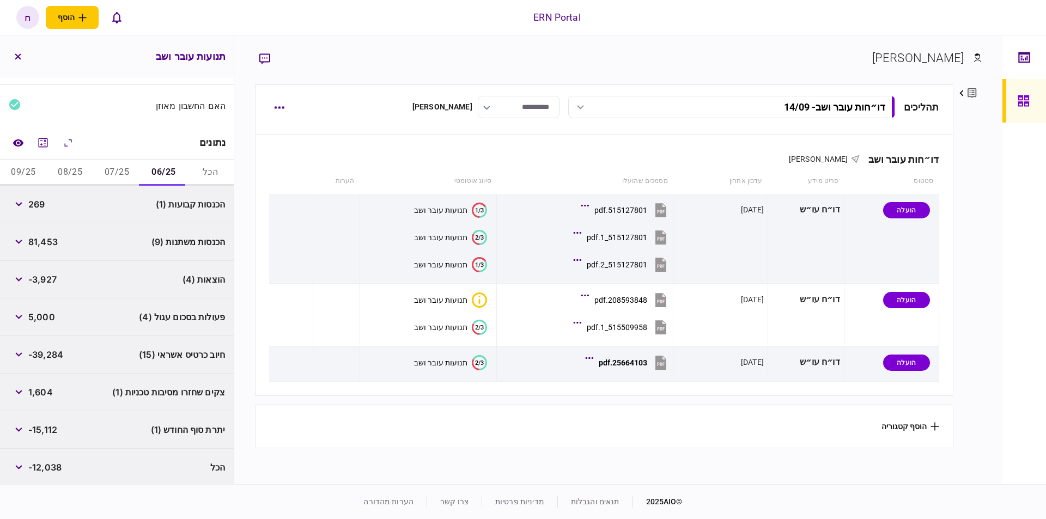
click at [44, 423] on span "-15,112" at bounding box center [42, 429] width 29 height 13
